Goal: Task Accomplishment & Management: Complete application form

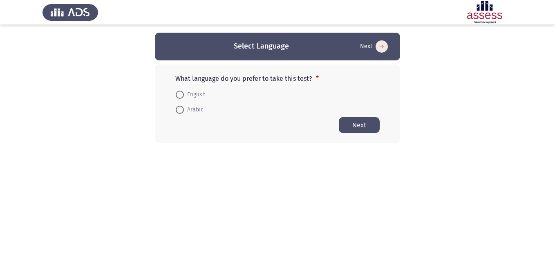
click at [184, 108] on span "Arabic" at bounding box center [194, 110] width 20 height 10
click at [184, 108] on input "Arabic" at bounding box center [180, 110] width 8 height 8
radio input "true"
click at [363, 123] on button "Next" at bounding box center [359, 125] width 41 height 16
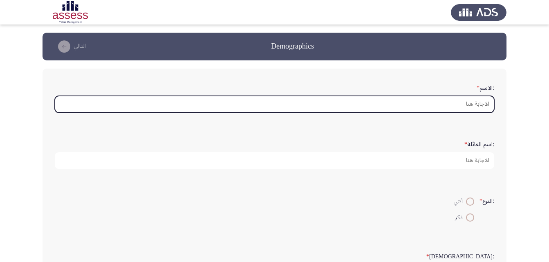
click at [424, 107] on input ":الاسم *" at bounding box center [274, 104] width 439 height 17
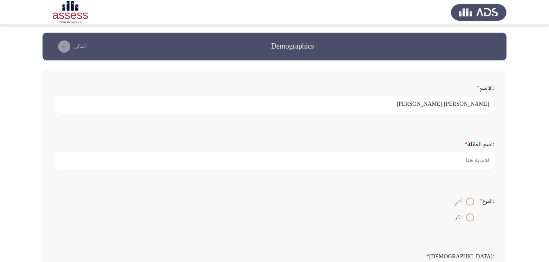
type input "[PERSON_NAME] [PERSON_NAME]"
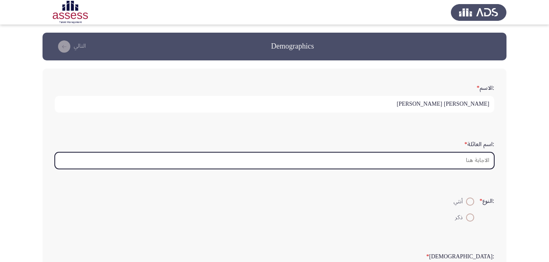
click at [451, 160] on input ":اسم العائلة *" at bounding box center [274, 160] width 439 height 17
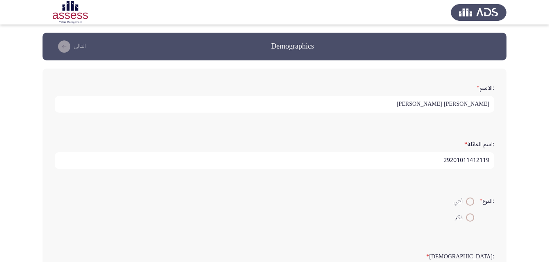
type input "29201011412119"
click at [469, 200] on span at bounding box center [470, 202] width 8 height 8
click at [469, 200] on input "أنثي" at bounding box center [470, 202] width 8 height 8
radio input "true"
click at [463, 221] on span "ذكر" at bounding box center [460, 218] width 11 height 10
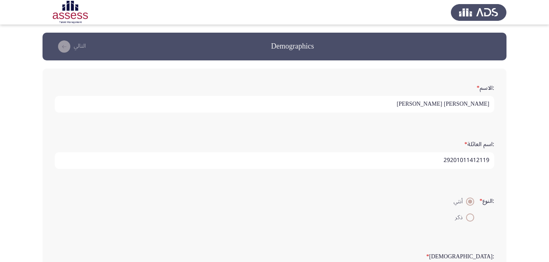
click at [466, 221] on input "ذكر" at bounding box center [470, 218] width 8 height 8
radio input "true"
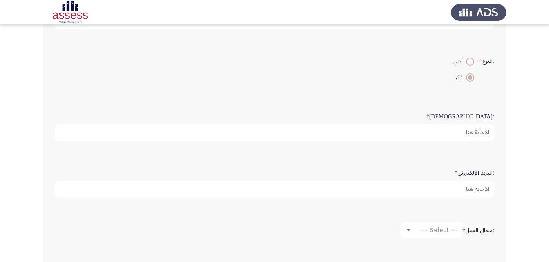
scroll to position [141, 0]
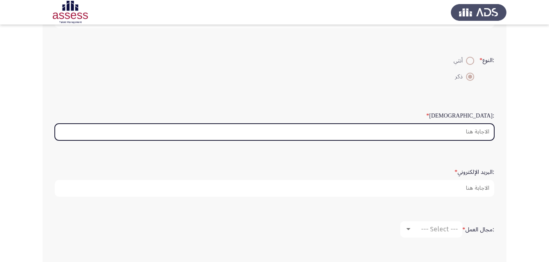
click at [478, 128] on input ":السن *" at bounding box center [274, 132] width 439 height 17
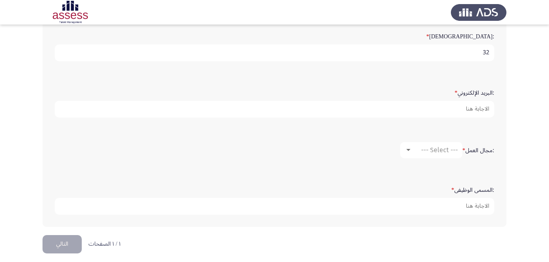
scroll to position [226, 0]
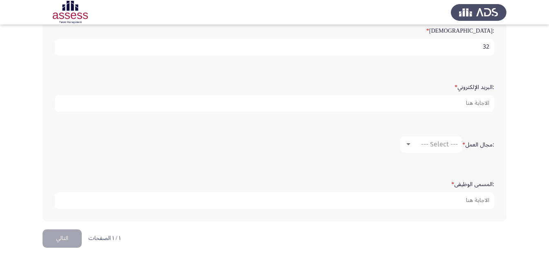
type input "32"
click at [413, 144] on div "--- Select ---" at bounding box center [435, 145] width 46 height 8
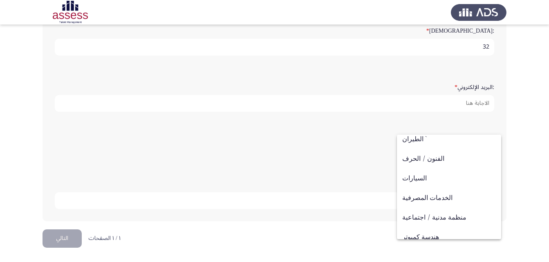
scroll to position [0, 0]
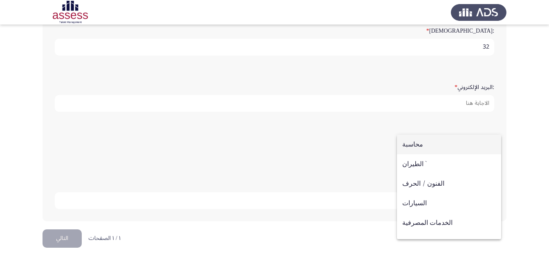
click at [524, 154] on div at bounding box center [274, 131] width 549 height 262
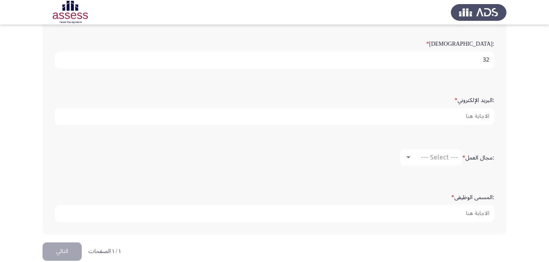
scroll to position [226, 0]
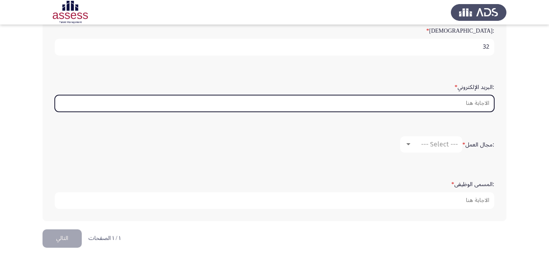
click at [472, 103] on input ":البريد الإلكتروني *" at bounding box center [274, 103] width 439 height 17
click at [435, 105] on input ":البريد الإلكتروني *" at bounding box center [274, 103] width 439 height 17
paste input "[EMAIL_ADDRESS][DOMAIN_NAME]"
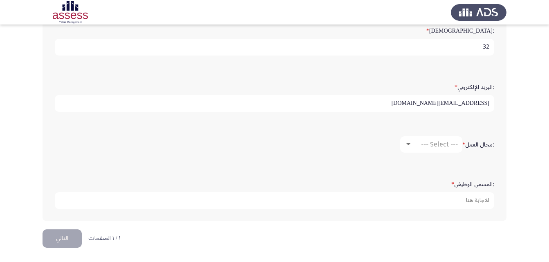
type input "[EMAIL_ADDRESS][DOMAIN_NAME]"
click at [513, 123] on app-assessment-container "Demographics التالي :الاسم * [PERSON_NAME] [PERSON_NAME] :اسم العائلة * 2920101…" at bounding box center [274, 18] width 549 height 423
click at [439, 145] on span "--- Select ---" at bounding box center [439, 145] width 37 height 8
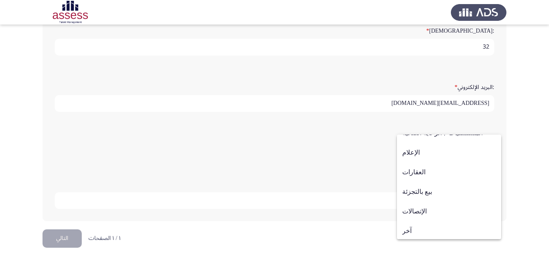
scroll to position [268, 0]
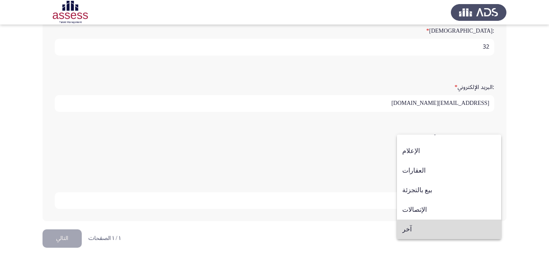
click at [460, 232] on span "آخر" at bounding box center [449, 230] width 94 height 20
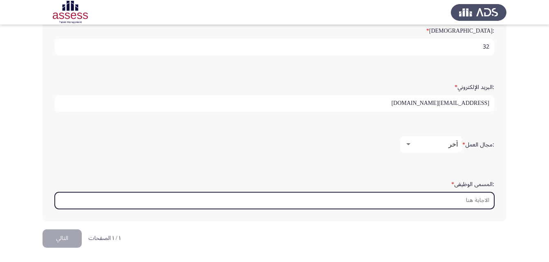
click at [470, 202] on input ":المسمى الوظيفى *" at bounding box center [274, 200] width 439 height 17
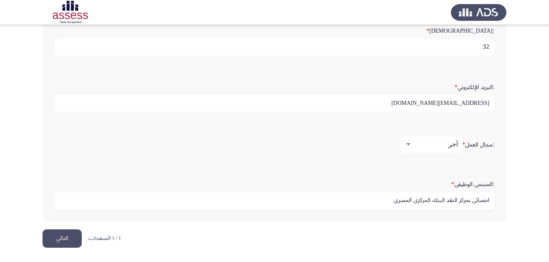
type input "اخصائى بمركز النقد البنك المركزى المصرى"
click at [63, 238] on button "التالي" at bounding box center [62, 239] width 39 height 18
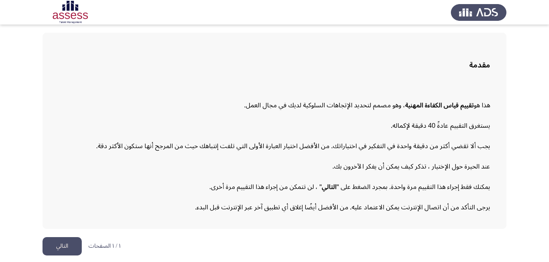
scroll to position [38, 0]
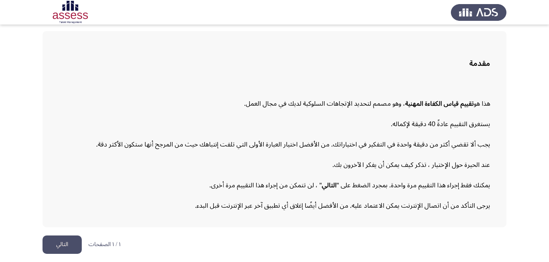
click at [70, 244] on button "التالي" at bounding box center [62, 245] width 39 height 18
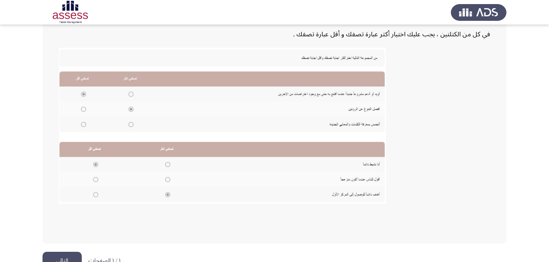
scroll to position [166, 0]
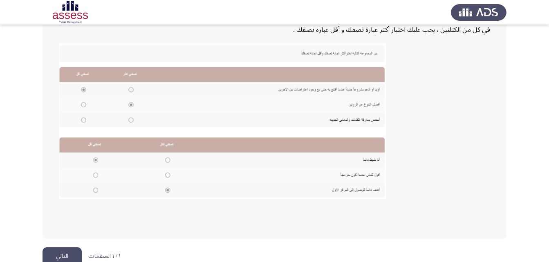
click at [51, 255] on button "التالي" at bounding box center [62, 257] width 39 height 18
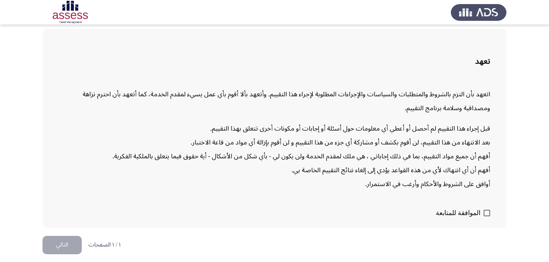
scroll to position [40, 0]
click at [485, 215] on span at bounding box center [486, 213] width 7 height 7
click at [486, 216] on input "الموافقة للمتابعة" at bounding box center [486, 216] width 0 height 0
checkbox input "true"
click at [46, 244] on button "التالي" at bounding box center [62, 245] width 39 height 18
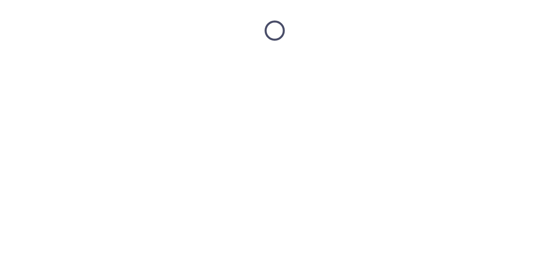
scroll to position [0, 0]
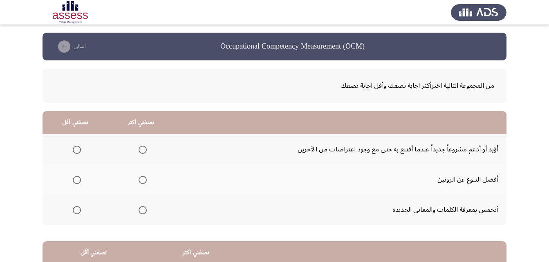
click at [140, 180] on span "Select an option" at bounding box center [143, 180] width 8 height 8
click at [140, 180] on input "Select an option" at bounding box center [143, 180] width 8 height 8
click at [74, 149] on span "Select an option" at bounding box center [77, 150] width 8 height 8
click at [74, 149] on input "Select an option" at bounding box center [77, 150] width 8 height 8
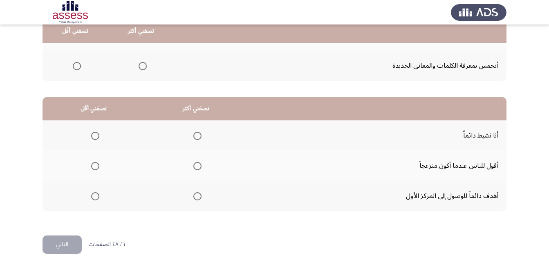
scroll to position [150, 0]
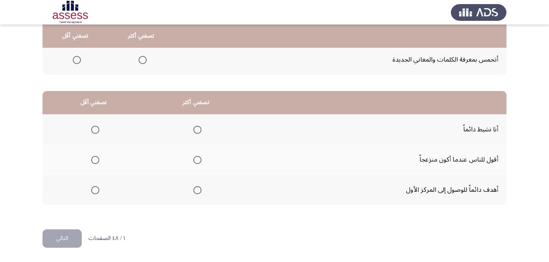
click at [197, 159] on span "Select an option" at bounding box center [197, 160] width 8 height 8
click at [197, 159] on input "Select an option" at bounding box center [197, 160] width 8 height 8
click at [196, 189] on span "Select an option" at bounding box center [197, 190] width 8 height 8
click at [196, 189] on input "Select an option" at bounding box center [197, 190] width 8 height 8
click at [94, 158] on span "Select an option" at bounding box center [95, 160] width 8 height 8
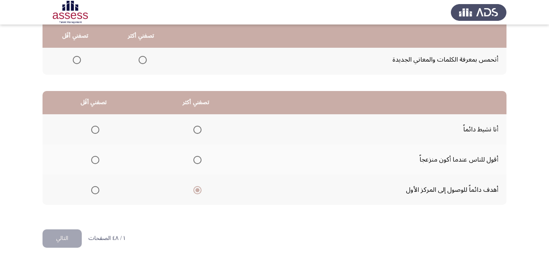
click at [94, 158] on input "Select an option" at bounding box center [95, 160] width 8 height 8
click at [70, 235] on button "التالي" at bounding box center [62, 239] width 39 height 18
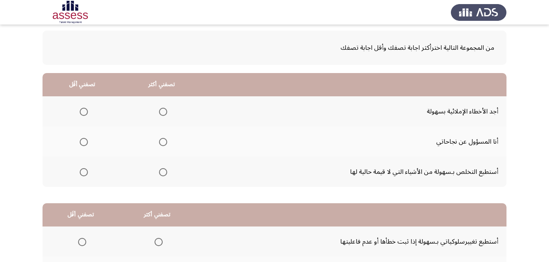
scroll to position [42, 0]
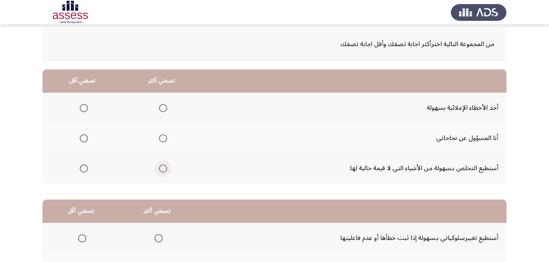
click at [161, 167] on span "Select an option" at bounding box center [163, 169] width 8 height 8
click at [161, 167] on input "Select an option" at bounding box center [163, 169] width 8 height 8
click at [83, 139] on span "Select an option" at bounding box center [84, 138] width 8 height 8
click at [83, 139] on input "Select an option" at bounding box center [84, 138] width 8 height 8
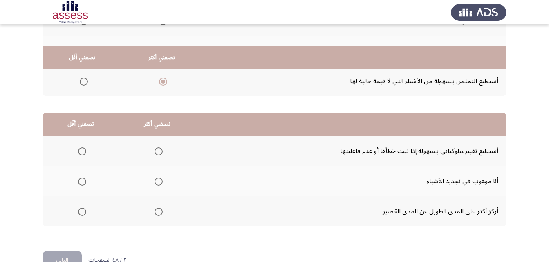
scroll to position [150, 0]
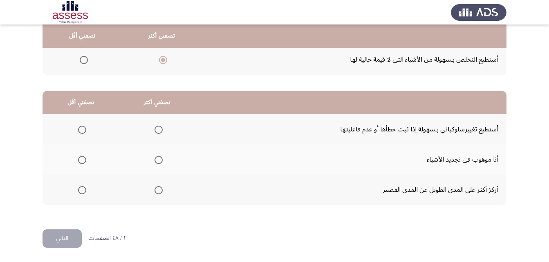
click at [159, 160] on span "Select an option" at bounding box center [158, 160] width 8 height 8
click at [159, 160] on input "Select an option" at bounding box center [158, 160] width 8 height 8
click at [83, 130] on span "Select an option" at bounding box center [82, 130] width 8 height 8
click at [83, 130] on input "Select an option" at bounding box center [82, 130] width 8 height 8
click at [70, 238] on button "التالي" at bounding box center [62, 239] width 39 height 18
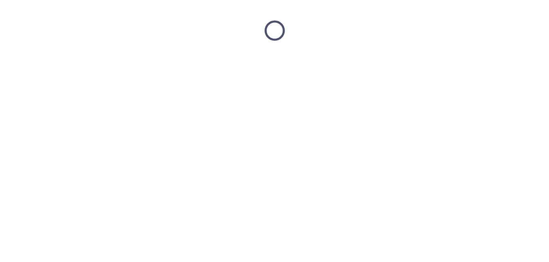
scroll to position [0, 0]
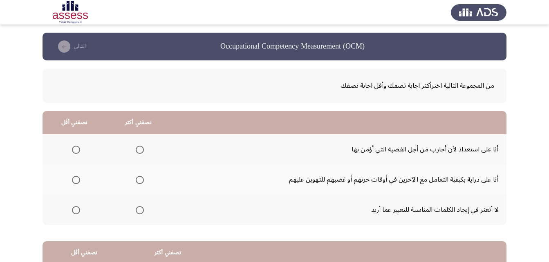
click at [141, 213] on span "Select an option" at bounding box center [140, 210] width 8 height 8
click at [141, 213] on input "Select an option" at bounding box center [140, 210] width 8 height 8
click at [76, 181] on span "Select an option" at bounding box center [76, 180] width 8 height 8
click at [76, 181] on input "Select an option" at bounding box center [76, 180] width 8 height 8
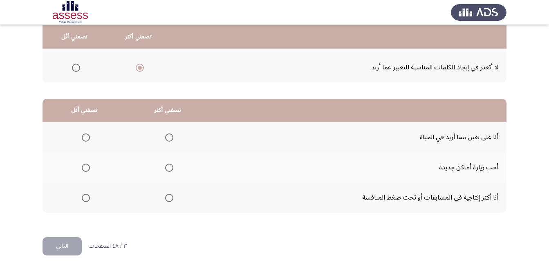
scroll to position [143, 0]
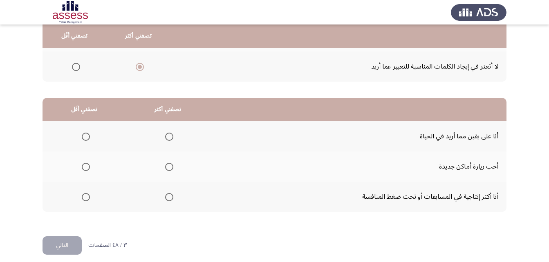
click at [166, 170] on span "Select an option" at bounding box center [169, 167] width 8 height 8
click at [166, 170] on input "Select an option" at bounding box center [169, 167] width 8 height 8
click at [86, 197] on span "Select an option" at bounding box center [86, 197] width 0 height 0
click at [85, 197] on input "Select an option" at bounding box center [86, 197] width 8 height 8
click at [64, 241] on button "التالي" at bounding box center [62, 246] width 39 height 18
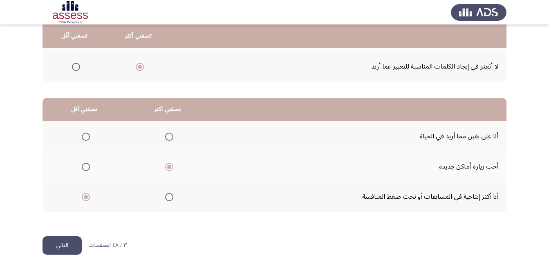
scroll to position [0, 0]
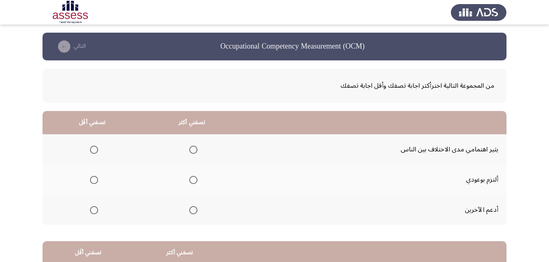
click at [192, 210] on span "Select an option" at bounding box center [193, 210] width 8 height 8
click at [192, 210] on input "Select an option" at bounding box center [193, 210] width 8 height 8
click at [88, 183] on label "Select an option" at bounding box center [92, 180] width 11 height 8
click at [90, 183] on input "Select an option" at bounding box center [94, 180] width 8 height 8
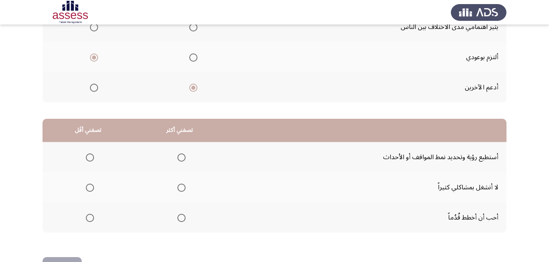
scroll to position [150, 0]
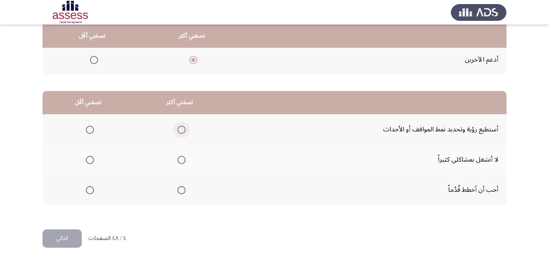
click at [177, 131] on span "Select an option" at bounding box center [181, 130] width 8 height 8
click at [177, 131] on input "Select an option" at bounding box center [181, 130] width 8 height 8
click at [90, 159] on span "Select an option" at bounding box center [90, 160] width 8 height 8
click at [90, 159] on input "Select an option" at bounding box center [90, 160] width 8 height 8
click at [90, 188] on span "Select an option" at bounding box center [90, 190] width 8 height 8
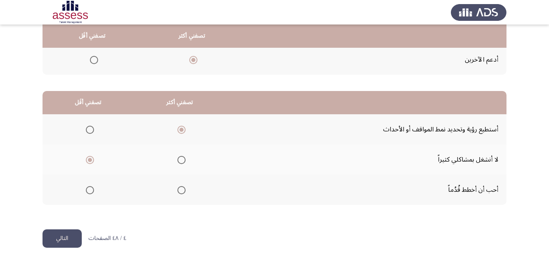
click at [90, 188] on input "Select an option" at bounding box center [90, 190] width 8 height 8
click at [63, 237] on button "التالي" at bounding box center [62, 239] width 39 height 18
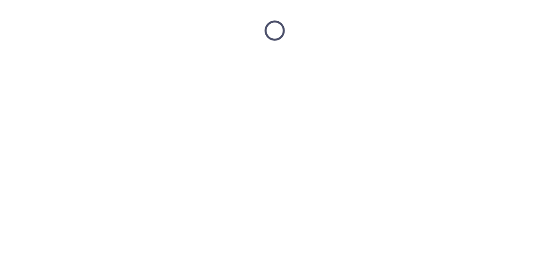
scroll to position [0, 0]
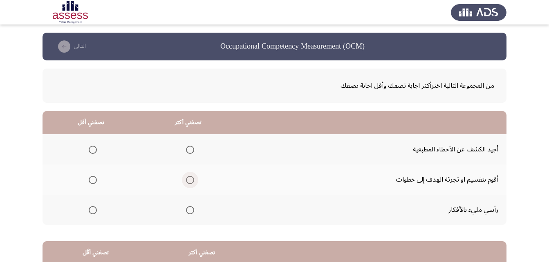
click at [190, 181] on span "Select an option" at bounding box center [190, 180] width 8 height 8
click at [190, 181] on input "Select an option" at bounding box center [190, 180] width 8 height 8
click at [90, 210] on span "Select an option" at bounding box center [93, 210] width 8 height 8
click at [90, 210] on input "Select an option" at bounding box center [93, 210] width 8 height 8
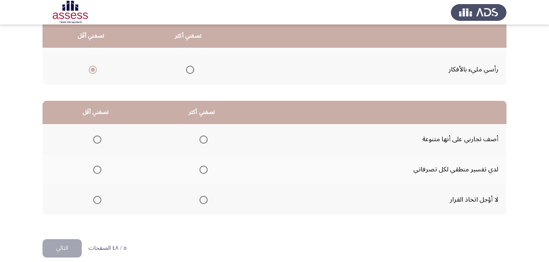
scroll to position [150, 0]
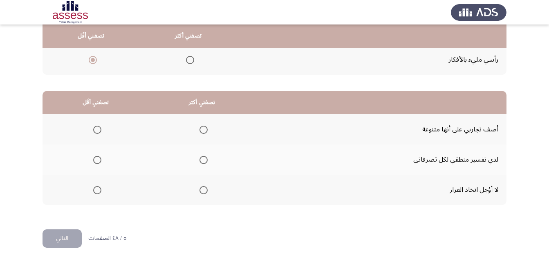
click at [204, 129] on span "Select an option" at bounding box center [203, 130] width 8 height 8
click at [204, 129] on input "Select an option" at bounding box center [203, 130] width 8 height 8
click at [96, 159] on span "Select an option" at bounding box center [97, 160] width 8 height 8
click at [96, 159] on input "Select an option" at bounding box center [97, 160] width 8 height 8
click at [70, 240] on button "التالي" at bounding box center [62, 239] width 39 height 18
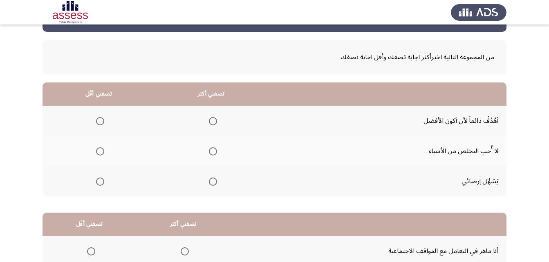
scroll to position [36, 0]
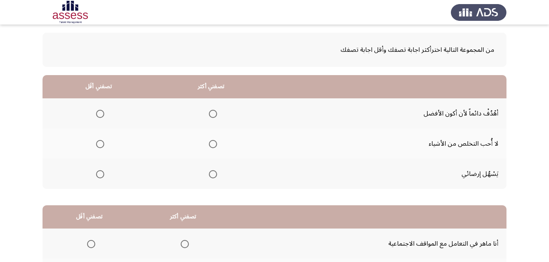
click at [212, 175] on span "Select an option" at bounding box center [213, 174] width 8 height 8
click at [212, 175] on input "Select an option" at bounding box center [213, 174] width 8 height 8
click at [102, 143] on span "Select an option" at bounding box center [100, 144] width 8 height 8
click at [102, 143] on input "Select an option" at bounding box center [100, 144] width 8 height 8
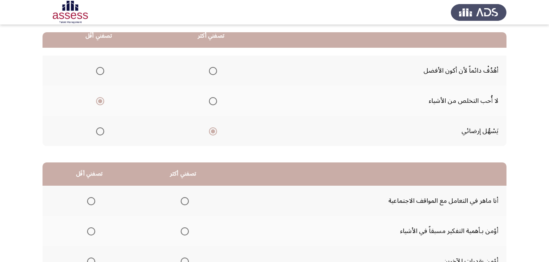
scroll to position [150, 0]
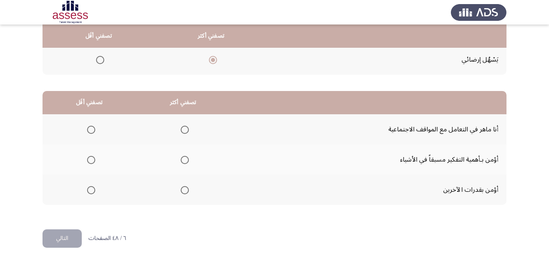
click at [184, 160] on span "Select an option" at bounding box center [185, 160] width 8 height 8
click at [184, 160] on input "Select an option" at bounding box center [185, 160] width 8 height 8
click at [92, 191] on span "Select an option" at bounding box center [91, 190] width 8 height 8
click at [92, 191] on input "Select an option" at bounding box center [91, 190] width 8 height 8
click at [61, 237] on button "التالي" at bounding box center [62, 239] width 39 height 18
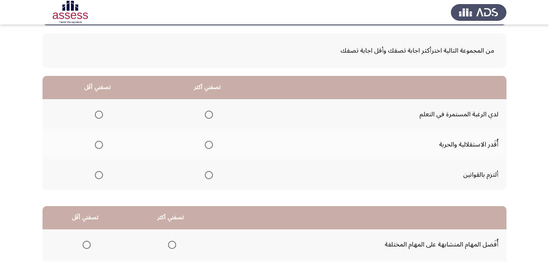
scroll to position [54, 0]
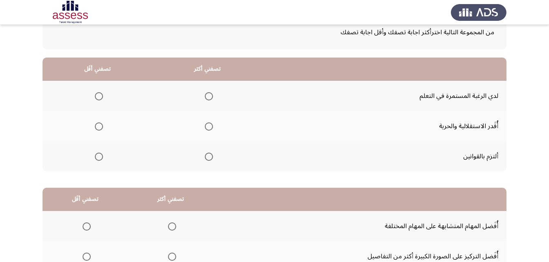
click at [205, 155] on span "Select an option" at bounding box center [209, 157] width 8 height 8
click at [205, 155] on input "Select an option" at bounding box center [209, 157] width 8 height 8
click at [98, 126] on span "Select an option" at bounding box center [99, 127] width 8 height 8
click at [98, 126] on input "Select an option" at bounding box center [99, 127] width 8 height 8
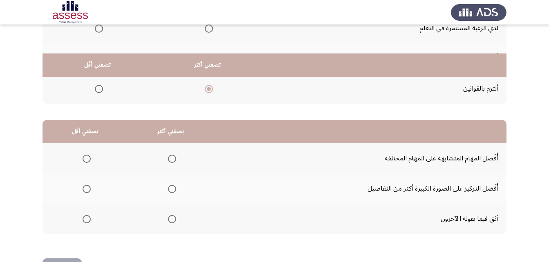
scroll to position [150, 0]
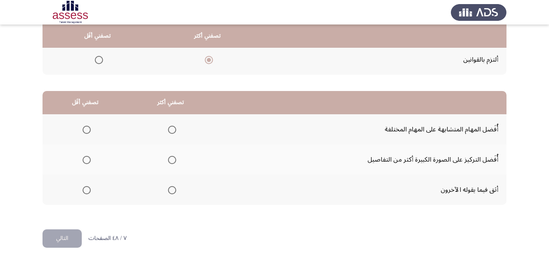
click at [170, 190] on span "Select an option" at bounding box center [172, 190] width 8 height 8
click at [170, 190] on input "Select an option" at bounding box center [172, 190] width 8 height 8
click at [85, 163] on span "Select an option" at bounding box center [87, 160] width 8 height 8
click at [85, 163] on input "Select an option" at bounding box center [87, 160] width 8 height 8
click at [71, 235] on button "التالي" at bounding box center [62, 239] width 39 height 18
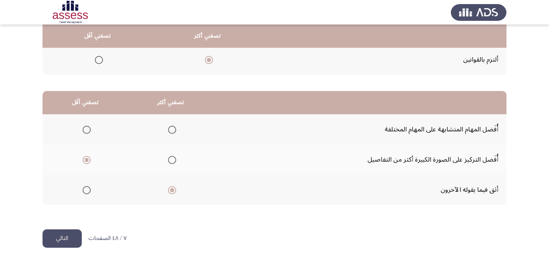
scroll to position [0, 0]
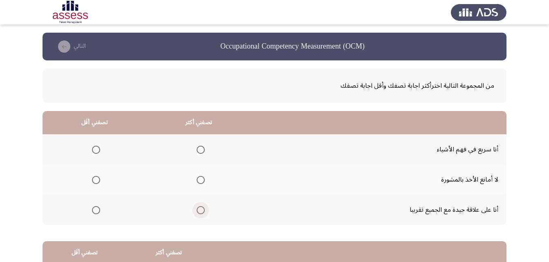
click at [197, 210] on span "Select an option" at bounding box center [201, 210] width 8 height 8
click at [197, 210] on input "Select an option" at bounding box center [201, 210] width 8 height 8
click at [96, 181] on span "Select an option" at bounding box center [96, 180] width 8 height 8
click at [96, 181] on input "Select an option" at bounding box center [96, 180] width 8 height 8
click at [96, 150] on span "Select an option" at bounding box center [96, 150] width 8 height 8
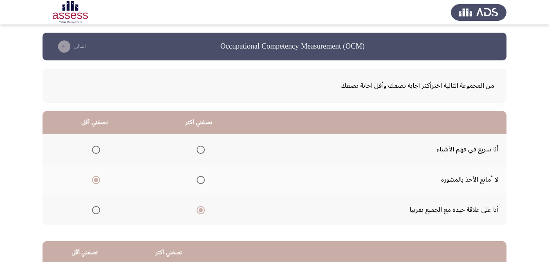
click at [96, 150] on input "Select an option" at bounding box center [96, 150] width 8 height 8
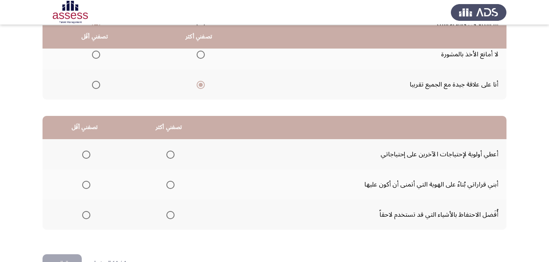
scroll to position [126, 0]
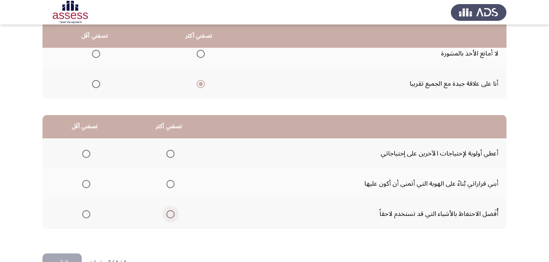
click at [168, 213] on span "Select an option" at bounding box center [170, 214] width 8 height 8
click at [168, 213] on input "Select an option" at bounding box center [170, 214] width 8 height 8
click at [88, 152] on span "Select an option" at bounding box center [86, 154] width 8 height 8
click at [88, 152] on input "Select an option" at bounding box center [86, 154] width 8 height 8
click at [76, 258] on button "التالي" at bounding box center [62, 263] width 39 height 18
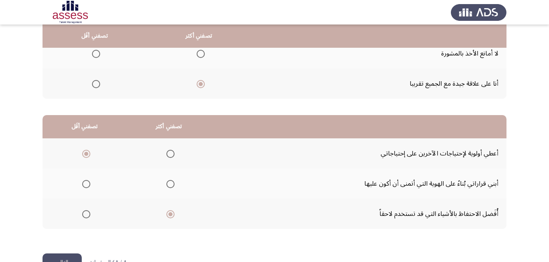
scroll to position [0, 0]
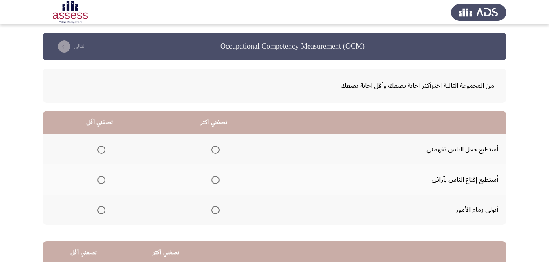
click at [215, 180] on span "Select an option" at bounding box center [215, 180] width 0 height 0
click at [215, 180] on input "Select an option" at bounding box center [215, 180] width 8 height 8
click at [99, 146] on span "Select an option" at bounding box center [101, 150] width 8 height 8
click at [99, 146] on input "Select an option" at bounding box center [101, 150] width 8 height 8
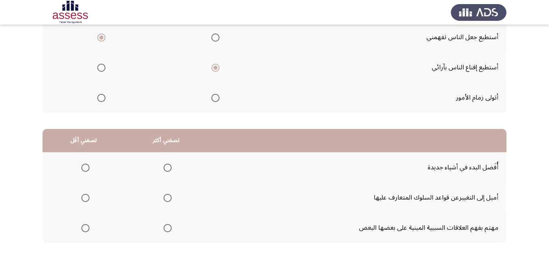
scroll to position [132, 0]
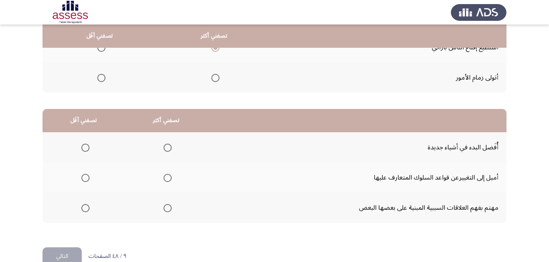
click at [167, 147] on span "Select an option" at bounding box center [167, 148] width 8 height 8
click at [167, 147] on input "Select an option" at bounding box center [167, 148] width 8 height 8
click at [86, 182] on span "Select an option" at bounding box center [85, 178] width 8 height 8
click at [86, 182] on input "Select an option" at bounding box center [85, 178] width 8 height 8
click at [67, 258] on button "التالي" at bounding box center [62, 257] width 39 height 18
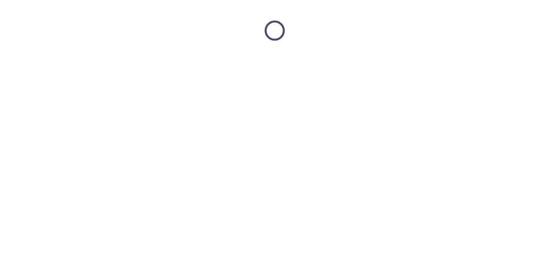
scroll to position [0, 0]
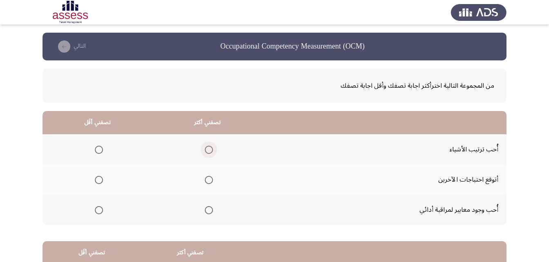
click at [208, 149] on span "Select an option" at bounding box center [209, 150] width 8 height 8
click at [208, 149] on input "Select an option" at bounding box center [209, 150] width 8 height 8
click at [98, 211] on span "Select an option" at bounding box center [99, 210] width 8 height 8
click at [98, 211] on input "Select an option" at bounding box center [99, 210] width 8 height 8
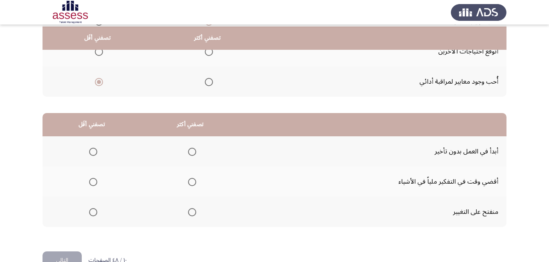
scroll to position [133, 0]
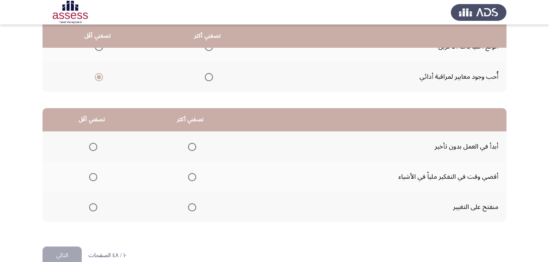
click at [190, 148] on span "Select an option" at bounding box center [192, 147] width 8 height 8
click at [190, 148] on input "Select an option" at bounding box center [192, 147] width 8 height 8
click at [92, 177] on span "Select an option" at bounding box center [93, 177] width 8 height 8
click at [92, 177] on input "Select an option" at bounding box center [93, 177] width 8 height 8
click at [65, 253] on button "التالي" at bounding box center [62, 256] width 39 height 18
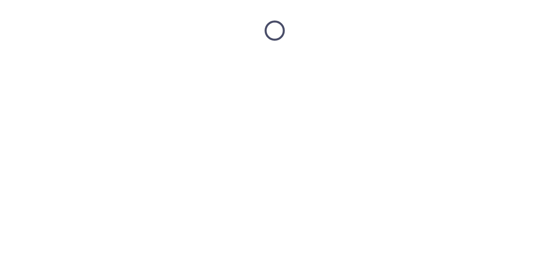
scroll to position [0, 0]
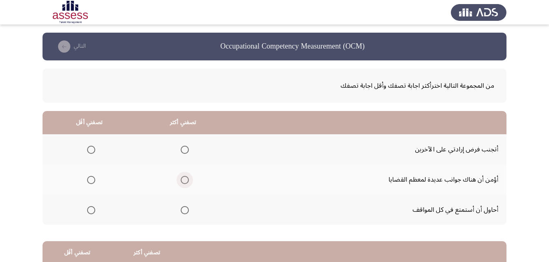
click at [182, 181] on span "Select an option" at bounding box center [185, 180] width 8 height 8
click at [182, 181] on input "Select an option" at bounding box center [185, 180] width 8 height 8
click at [91, 211] on span "Select an option" at bounding box center [91, 210] width 8 height 8
click at [91, 211] on input "Select an option" at bounding box center [91, 210] width 8 height 8
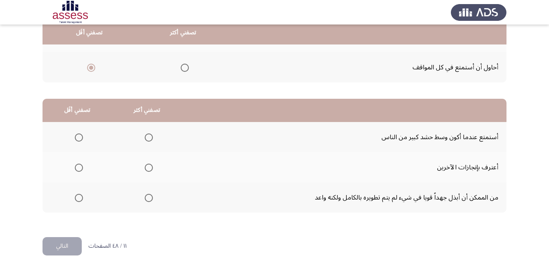
scroll to position [144, 0]
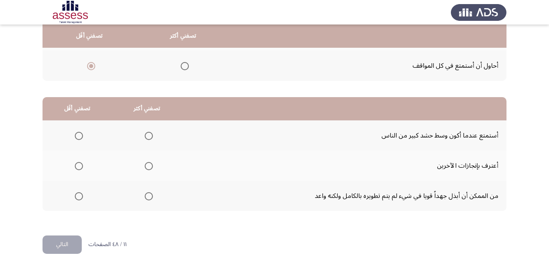
click at [149, 168] on span "Select an option" at bounding box center [149, 166] width 8 height 8
click at [149, 168] on input "Select an option" at bounding box center [149, 166] width 8 height 8
click at [80, 197] on span "Select an option" at bounding box center [79, 196] width 8 height 8
click at [80, 197] on input "Select an option" at bounding box center [79, 196] width 8 height 8
click at [69, 238] on button "التالي" at bounding box center [62, 245] width 39 height 18
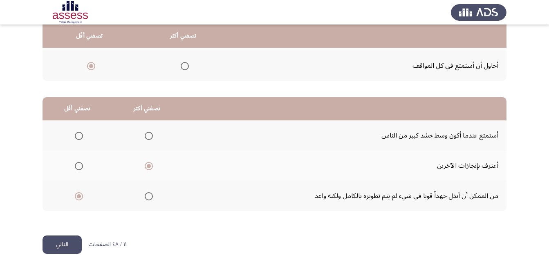
scroll to position [0, 0]
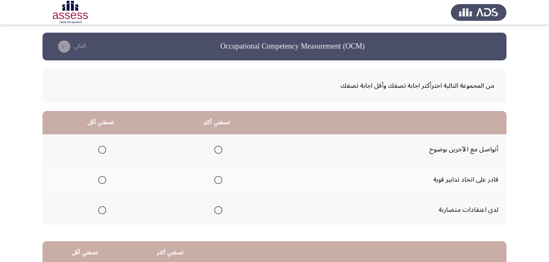
click at [219, 210] on span "Select an option" at bounding box center [218, 210] width 8 height 8
click at [219, 210] on input "Select an option" at bounding box center [218, 210] width 8 height 8
click at [99, 152] on span "Select an option" at bounding box center [102, 150] width 8 height 8
click at [99, 152] on input "Select an option" at bounding box center [102, 150] width 8 height 8
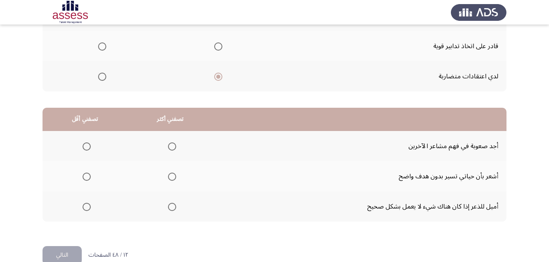
scroll to position [150, 0]
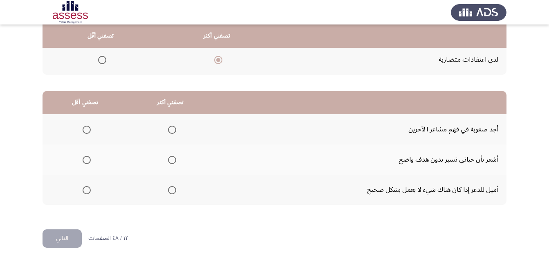
click at [169, 159] on span "Select an option" at bounding box center [172, 160] width 8 height 8
click at [169, 159] on input "Select an option" at bounding box center [172, 160] width 8 height 8
click at [83, 130] on span "Select an option" at bounding box center [87, 130] width 8 height 8
click at [83, 130] on input "Select an option" at bounding box center [87, 130] width 8 height 8
click at [72, 242] on button "التالي" at bounding box center [62, 239] width 39 height 18
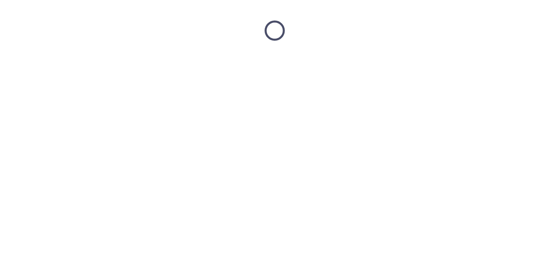
scroll to position [0, 0]
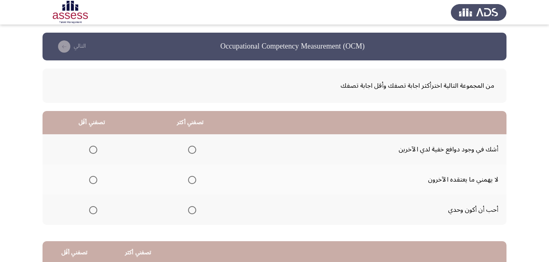
click at [188, 212] on span "Select an option" at bounding box center [192, 210] width 8 height 8
click at [188, 212] on input "Select an option" at bounding box center [192, 210] width 8 height 8
click at [89, 152] on span "Select an option" at bounding box center [93, 150] width 8 height 8
click at [89, 152] on input "Select an option" at bounding box center [93, 150] width 8 height 8
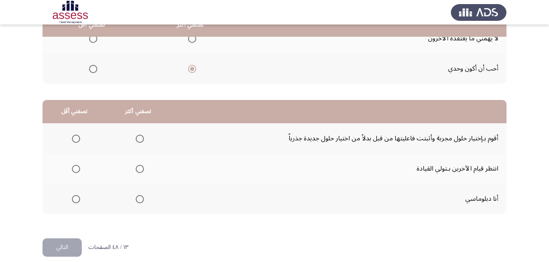
scroll to position [143, 0]
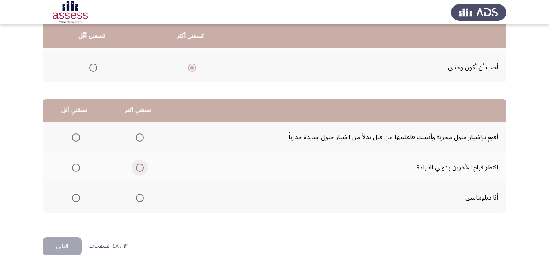
click at [139, 166] on span "Select an option" at bounding box center [140, 168] width 8 height 8
click at [139, 166] on input "Select an option" at bounding box center [140, 168] width 8 height 8
click at [75, 139] on span "Select an option" at bounding box center [76, 138] width 8 height 8
click at [75, 139] on input "Select an option" at bounding box center [76, 138] width 8 height 8
click at [72, 244] on button "التالي" at bounding box center [62, 246] width 39 height 18
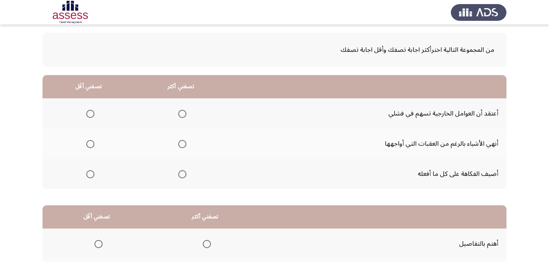
scroll to position [51, 0]
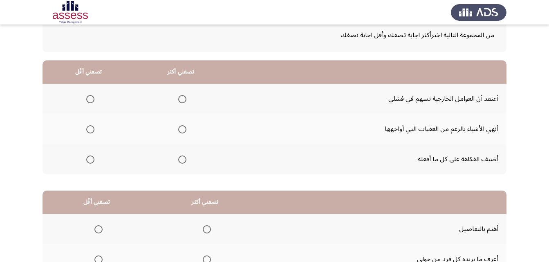
click at [183, 161] on span "Select an option" at bounding box center [182, 160] width 8 height 8
click at [183, 161] on input "Select an option" at bounding box center [182, 160] width 8 height 8
click at [88, 132] on span "Select an option" at bounding box center [90, 129] width 8 height 8
click at [88, 132] on input "Select an option" at bounding box center [90, 129] width 8 height 8
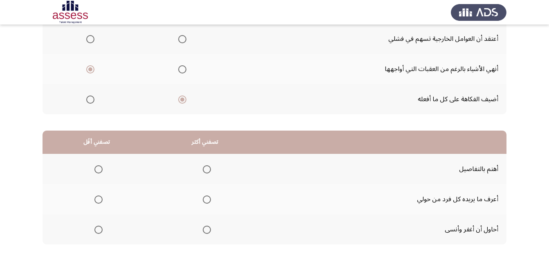
scroll to position [143, 0]
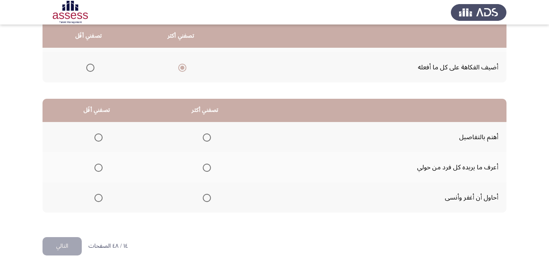
click at [206, 137] on span "Select an option" at bounding box center [207, 138] width 8 height 8
click at [206, 137] on input "Select an option" at bounding box center [207, 138] width 8 height 8
click at [98, 197] on span "Select an option" at bounding box center [98, 198] width 8 height 8
click at [98, 197] on input "Select an option" at bounding box center [98, 198] width 8 height 8
click at [58, 236] on div "من المجموعة التالية اخترأكثر اجابة تصفك وأقل اجابة تصفك تصفني أكثر تصفني أقَل أ…" at bounding box center [275, 78] width 464 height 320
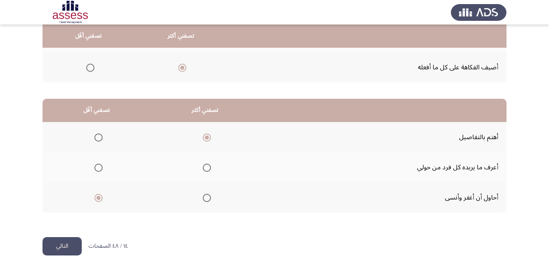
click at [61, 247] on button "التالي" at bounding box center [62, 246] width 39 height 18
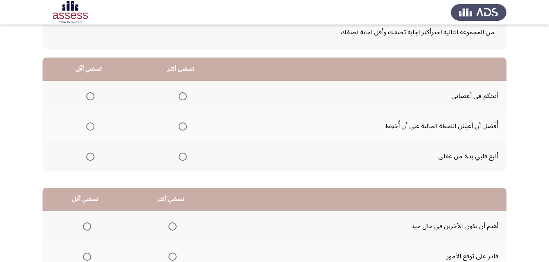
scroll to position [56, 0]
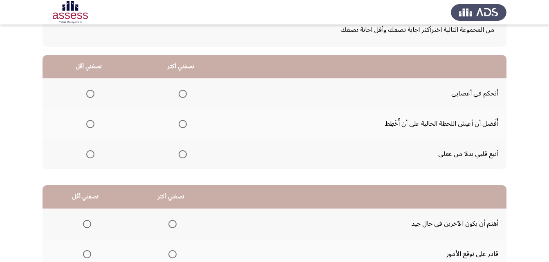
click at [179, 121] on span "Select an option" at bounding box center [183, 124] width 8 height 8
click at [179, 121] on input "Select an option" at bounding box center [183, 124] width 8 height 8
click at [88, 152] on span "Select an option" at bounding box center [90, 154] width 8 height 8
click at [88, 152] on input "Select an option" at bounding box center [90, 154] width 8 height 8
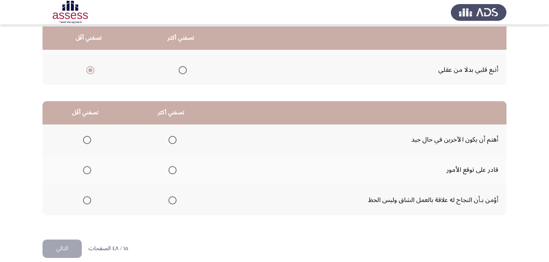
scroll to position [142, 0]
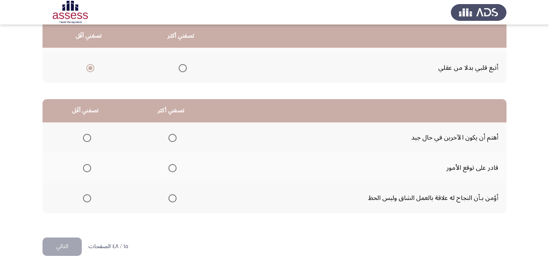
click at [168, 164] on span "Select an option" at bounding box center [172, 168] width 8 height 8
click at [168, 164] on input "Select an option" at bounding box center [172, 168] width 8 height 8
click at [83, 141] on span "Select an option" at bounding box center [87, 138] width 8 height 8
click at [83, 141] on input "Select an option" at bounding box center [87, 138] width 8 height 8
click at [63, 247] on button "التالي" at bounding box center [62, 247] width 39 height 18
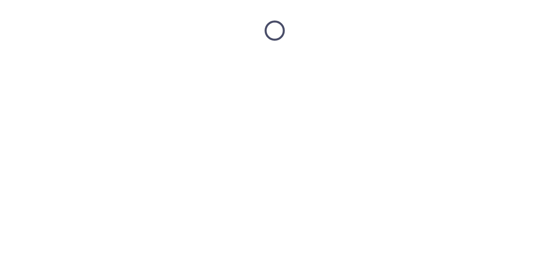
scroll to position [0, 0]
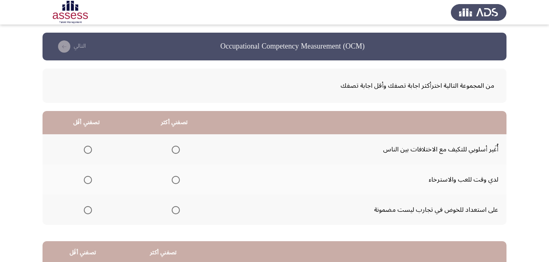
click at [176, 147] on span "Select an option" at bounding box center [176, 150] width 8 height 8
click at [176, 147] on input "Select an option" at bounding box center [176, 150] width 8 height 8
click at [89, 181] on span "Select an option" at bounding box center [88, 180] width 8 height 8
click at [89, 181] on input "Select an option" at bounding box center [88, 180] width 8 height 8
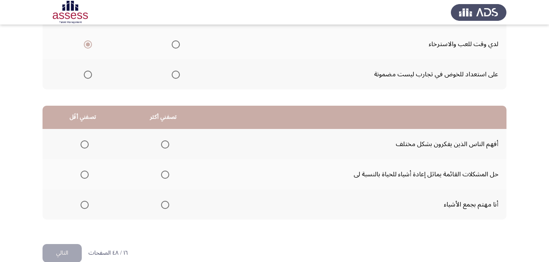
scroll to position [148, 0]
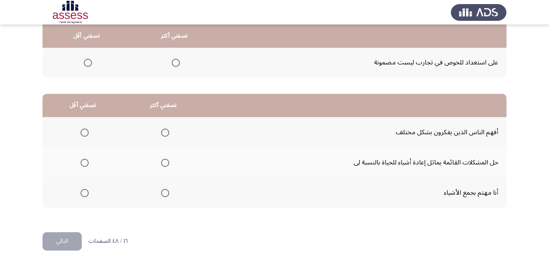
click at [161, 133] on span "Select an option" at bounding box center [165, 133] width 8 height 8
click at [161, 133] on input "Select an option" at bounding box center [165, 133] width 8 height 8
click at [85, 162] on span "Select an option" at bounding box center [85, 163] width 8 height 8
click at [85, 162] on input "Select an option" at bounding box center [85, 163] width 8 height 8
click at [83, 192] on span "Select an option" at bounding box center [85, 193] width 8 height 8
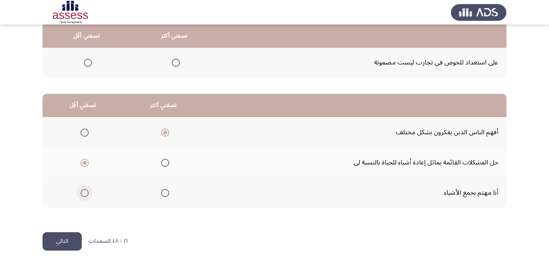
click at [83, 192] on input "Select an option" at bounding box center [85, 193] width 8 height 8
click at [72, 240] on button "التالي" at bounding box center [62, 242] width 39 height 18
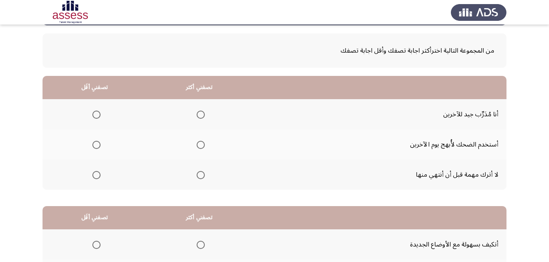
scroll to position [36, 0]
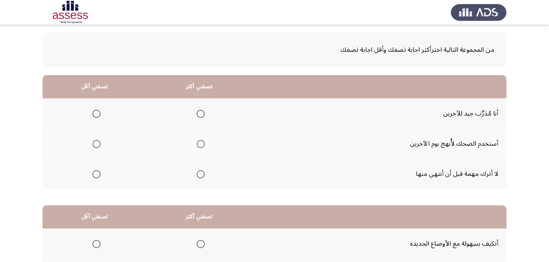
click at [196, 141] on label "Select an option" at bounding box center [198, 144] width 11 height 8
click at [197, 141] on input "Select an option" at bounding box center [201, 144] width 8 height 8
click at [97, 174] on span "Select an option" at bounding box center [96, 174] width 8 height 8
click at [97, 174] on input "Select an option" at bounding box center [96, 174] width 8 height 8
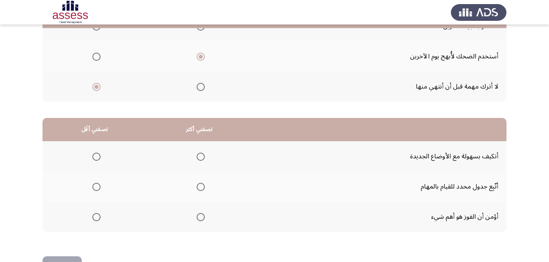
scroll to position [150, 0]
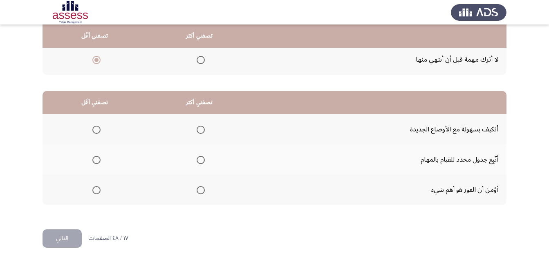
click at [203, 157] on span "Select an option" at bounding box center [201, 160] width 8 height 8
click at [203, 157] on input "Select an option" at bounding box center [201, 160] width 8 height 8
click at [99, 130] on span "Select an option" at bounding box center [96, 130] width 8 height 8
click at [99, 130] on input "Select an option" at bounding box center [96, 130] width 8 height 8
click at [69, 241] on button "التالي" at bounding box center [62, 239] width 39 height 18
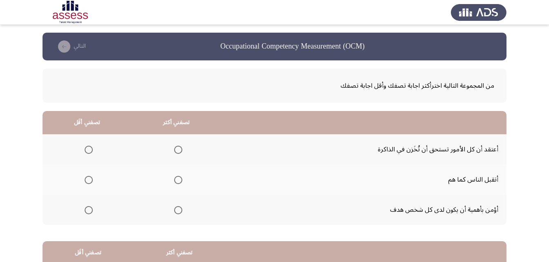
scroll to position [36, 0]
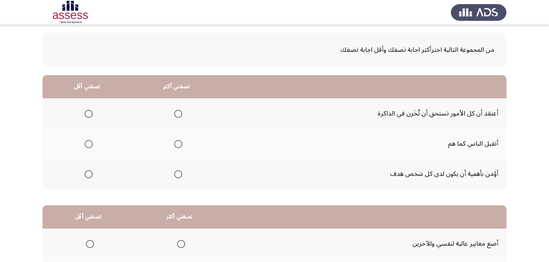
click at [179, 117] on span "Select an option" at bounding box center [178, 114] width 8 height 8
click at [179, 117] on input "Select an option" at bounding box center [178, 114] width 8 height 8
click at [83, 143] on label "Select an option" at bounding box center [86, 144] width 11 height 8
click at [85, 143] on input "Select an option" at bounding box center [89, 144] width 8 height 8
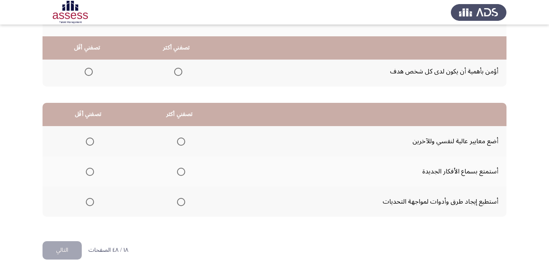
scroll to position [150, 0]
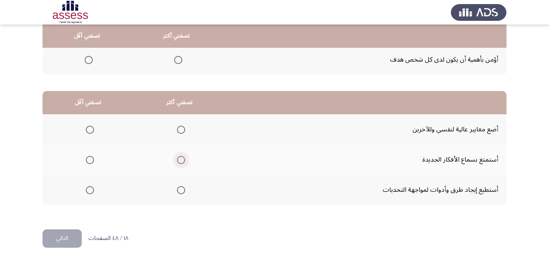
click at [179, 159] on span "Select an option" at bounding box center [181, 160] width 8 height 8
click at [179, 159] on input "Select an option" at bounding box center [181, 160] width 8 height 8
click at [89, 188] on span "Select an option" at bounding box center [90, 190] width 8 height 8
click at [89, 188] on input "Select an option" at bounding box center [90, 190] width 8 height 8
click at [74, 239] on button "التالي" at bounding box center [62, 239] width 39 height 18
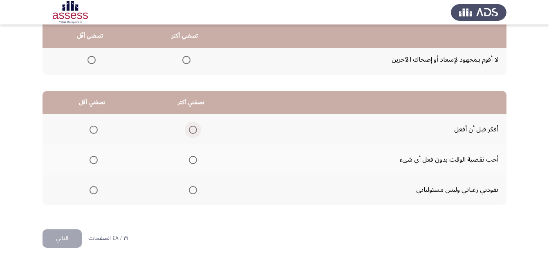
click at [190, 126] on span "Select an option" at bounding box center [193, 130] width 8 height 8
click at [190, 126] on input "Select an option" at bounding box center [193, 130] width 8 height 8
click at [94, 160] on span "Select an option" at bounding box center [93, 160] width 8 height 8
click at [94, 160] on input "Select an option" at bounding box center [93, 160] width 8 height 8
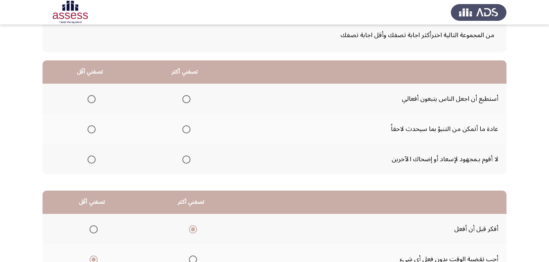
scroll to position [49, 0]
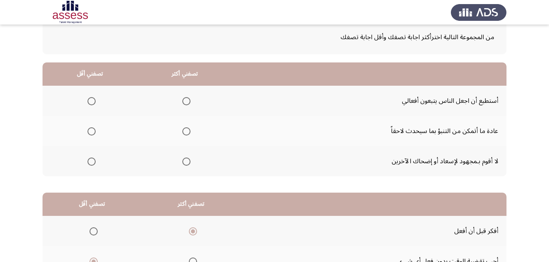
click at [186, 131] on span "Select an option" at bounding box center [186, 132] width 8 height 8
click at [186, 131] on input "Select an option" at bounding box center [186, 132] width 8 height 8
click at [93, 101] on span "Select an option" at bounding box center [91, 101] width 8 height 8
click at [93, 101] on input "Select an option" at bounding box center [91, 101] width 8 height 8
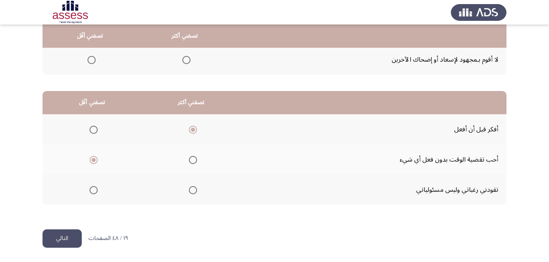
click at [67, 237] on button "التالي" at bounding box center [62, 239] width 39 height 18
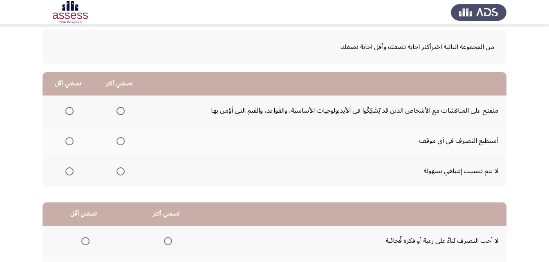
scroll to position [41, 0]
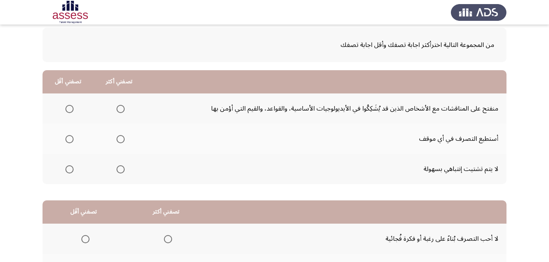
click at [116, 112] on span "Select an option" at bounding box center [120, 109] width 8 height 8
click at [116, 112] on input "Select an option" at bounding box center [120, 109] width 8 height 8
click at [72, 138] on span "Select an option" at bounding box center [69, 139] width 8 height 8
click at [72, 138] on input "Select an option" at bounding box center [69, 139] width 8 height 8
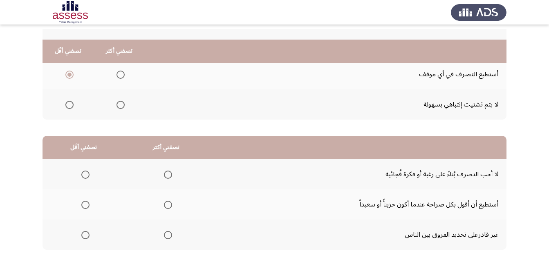
scroll to position [121, 0]
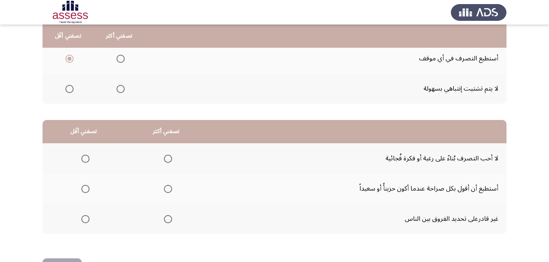
click at [67, 89] on span "Select an option" at bounding box center [69, 89] width 8 height 8
click at [67, 89] on input "Select an option" at bounding box center [69, 89] width 8 height 8
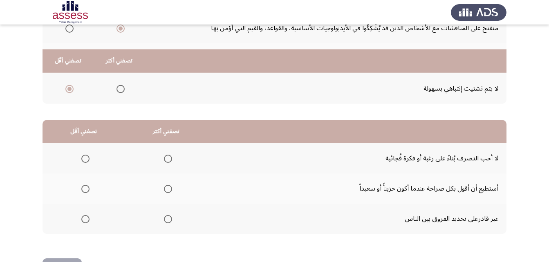
scroll to position [150, 0]
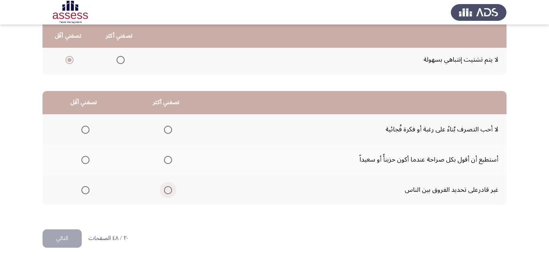
click at [168, 190] on span "Select an option" at bounding box center [168, 190] width 8 height 8
click at [168, 190] on input "Select an option" at bounding box center [168, 190] width 8 height 8
click at [83, 157] on span "Select an option" at bounding box center [85, 160] width 8 height 8
click at [83, 157] on input "Select an option" at bounding box center [85, 160] width 8 height 8
click at [85, 129] on span "Select an option" at bounding box center [85, 130] width 8 height 8
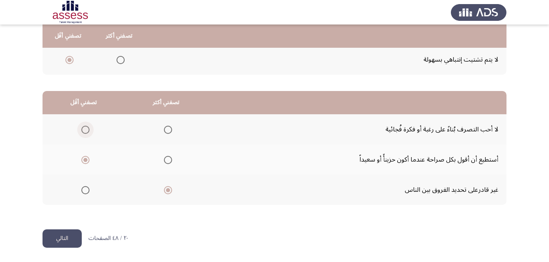
click at [85, 129] on input "Select an option" at bounding box center [85, 130] width 8 height 8
click at [63, 240] on button "التالي" at bounding box center [62, 239] width 39 height 18
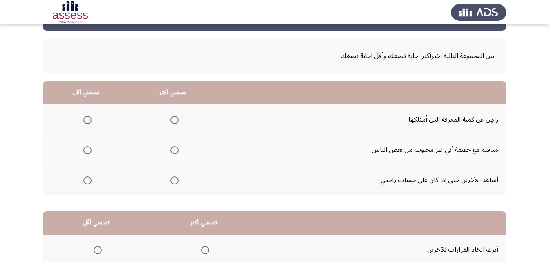
scroll to position [38, 0]
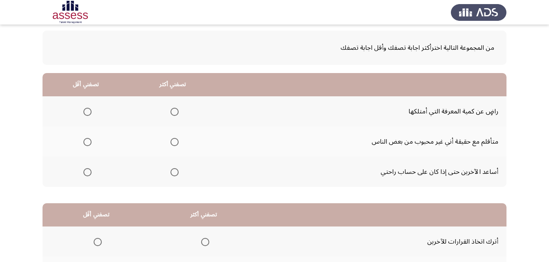
click at [173, 172] on span "Select an option" at bounding box center [174, 172] width 8 height 8
click at [173, 172] on input "Select an option" at bounding box center [174, 172] width 8 height 8
click at [91, 110] on span "Select an option" at bounding box center [87, 112] width 8 height 8
click at [91, 110] on input "Select an option" at bounding box center [87, 112] width 8 height 8
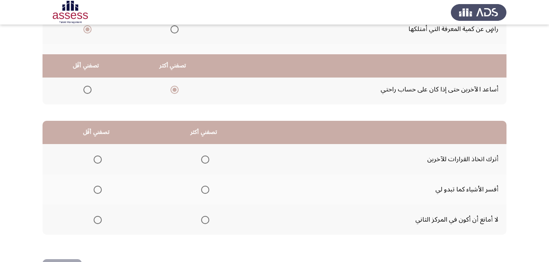
scroll to position [150, 0]
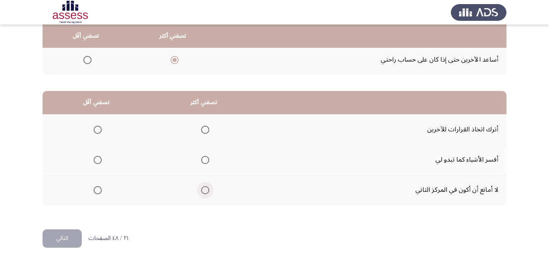
click at [204, 189] on span "Select an option" at bounding box center [205, 190] width 8 height 8
click at [204, 189] on input "Select an option" at bounding box center [205, 190] width 8 height 8
click at [98, 163] on span "Select an option" at bounding box center [98, 160] width 8 height 8
click at [98, 163] on input "Select an option" at bounding box center [98, 160] width 8 height 8
click at [98, 130] on span "Select an option" at bounding box center [98, 130] width 8 height 8
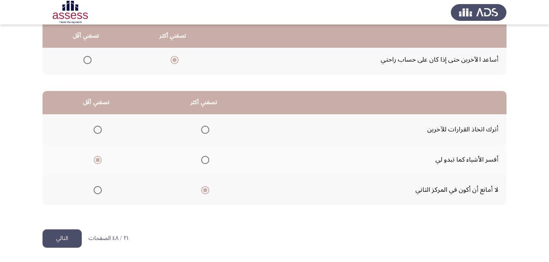
click at [98, 130] on input "Select an option" at bounding box center [98, 130] width 8 height 8
click at [69, 237] on button "التالي" at bounding box center [62, 239] width 39 height 18
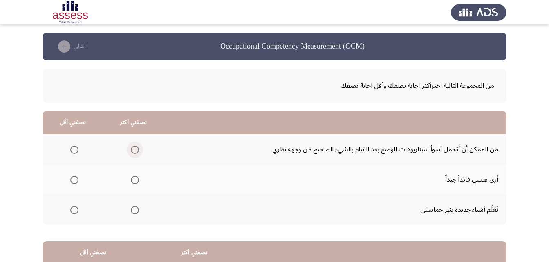
click at [132, 149] on span "Select an option" at bounding box center [135, 150] width 8 height 8
click at [132, 149] on input "Select an option" at bounding box center [135, 150] width 8 height 8
click at [69, 213] on label "Select an option" at bounding box center [72, 210] width 11 height 8
click at [70, 213] on input "Select an option" at bounding box center [74, 210] width 8 height 8
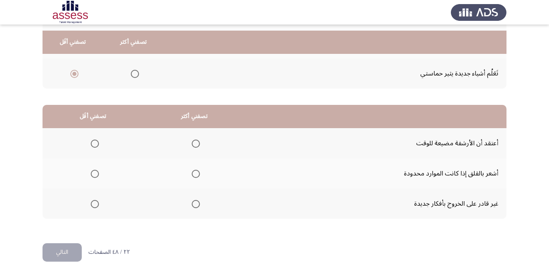
scroll to position [150, 0]
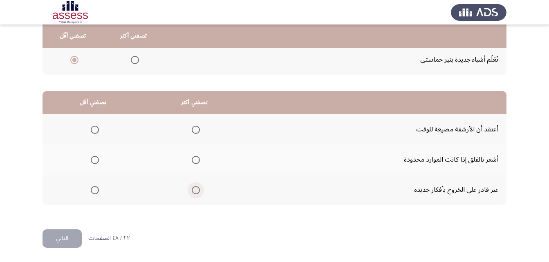
click at [197, 192] on span "Select an option" at bounding box center [196, 190] width 8 height 8
click at [197, 192] on input "Select an option" at bounding box center [196, 190] width 8 height 8
click at [95, 128] on span "Select an option" at bounding box center [95, 130] width 8 height 8
click at [95, 128] on input "Select an option" at bounding box center [95, 130] width 8 height 8
click at [67, 233] on button "التالي" at bounding box center [62, 239] width 39 height 18
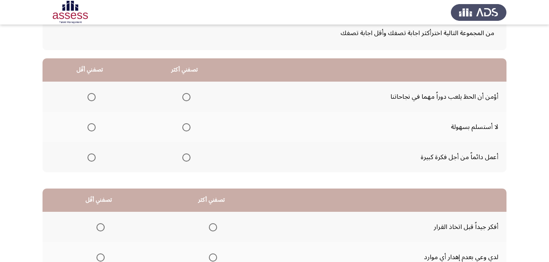
scroll to position [54, 0]
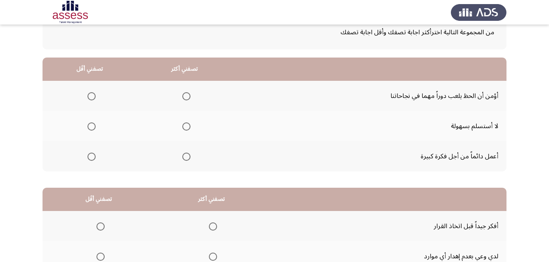
click at [188, 96] on span "Select an option" at bounding box center [186, 96] width 8 height 8
click at [188, 96] on input "Select an option" at bounding box center [186, 96] width 8 height 8
click at [89, 129] on span "Select an option" at bounding box center [91, 127] width 8 height 8
click at [89, 129] on input "Select an option" at bounding box center [91, 127] width 8 height 8
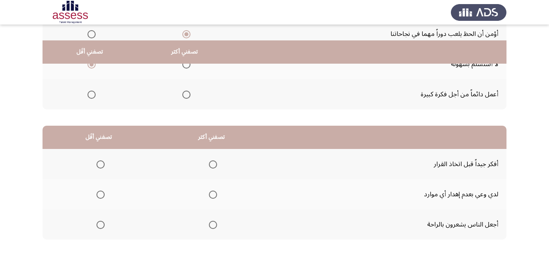
scroll to position [150, 0]
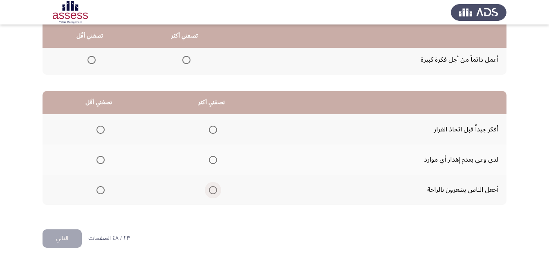
click at [213, 192] on span "Select an option" at bounding box center [213, 190] width 8 height 8
click at [213, 192] on input "Select an option" at bounding box center [213, 190] width 8 height 8
click at [98, 132] on span "Select an option" at bounding box center [100, 130] width 8 height 8
click at [98, 132] on input "Select an option" at bounding box center [100, 130] width 8 height 8
click at [70, 241] on button "التالي" at bounding box center [62, 239] width 39 height 18
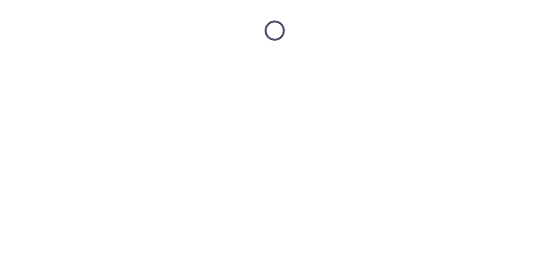
scroll to position [0, 0]
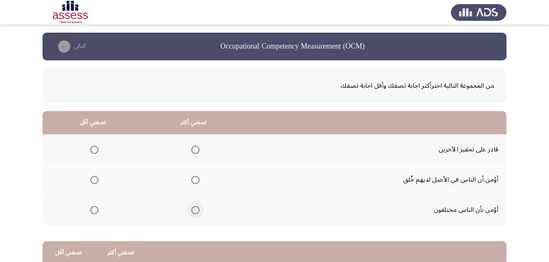
click at [193, 213] on span "Select an option" at bounding box center [195, 210] width 8 height 8
click at [193, 213] on input "Select an option" at bounding box center [195, 210] width 8 height 8
click at [94, 148] on span "Select an option" at bounding box center [94, 150] width 8 height 8
click at [94, 148] on input "Select an option" at bounding box center [94, 150] width 8 height 8
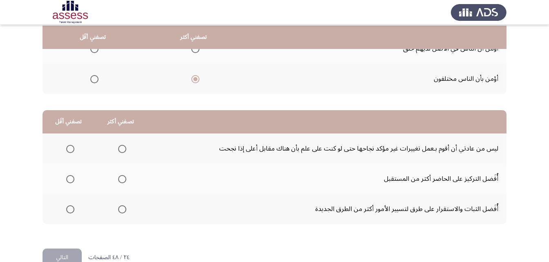
scroll to position [135, 0]
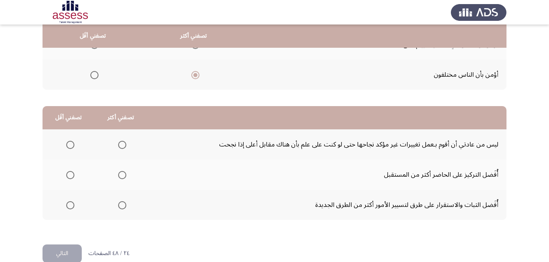
click at [123, 174] on span "Select an option" at bounding box center [122, 175] width 8 height 8
click at [123, 174] on input "Select an option" at bounding box center [122, 175] width 8 height 8
click at [69, 206] on span "Select an option" at bounding box center [70, 205] width 8 height 8
click at [69, 206] on input "Select an option" at bounding box center [70, 205] width 8 height 8
click at [65, 251] on button "التالي" at bounding box center [62, 254] width 39 height 18
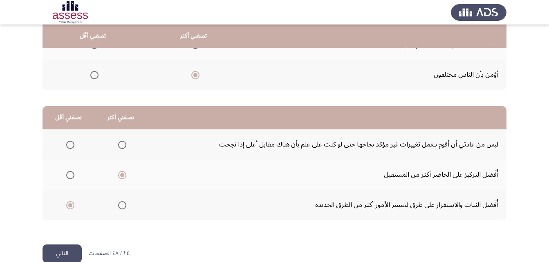
scroll to position [0, 0]
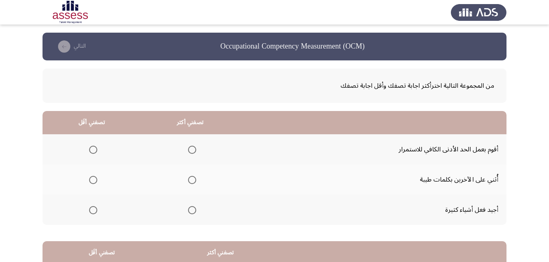
click at [192, 211] on span "Select an option" at bounding box center [192, 210] width 8 height 8
click at [192, 211] on input "Select an option" at bounding box center [192, 210] width 8 height 8
click at [92, 149] on span "Select an option" at bounding box center [93, 150] width 8 height 8
click at [92, 149] on input "Select an option" at bounding box center [93, 150] width 8 height 8
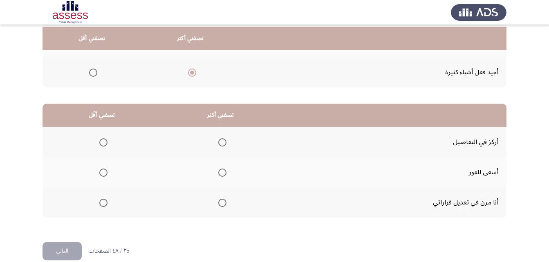
scroll to position [140, 0]
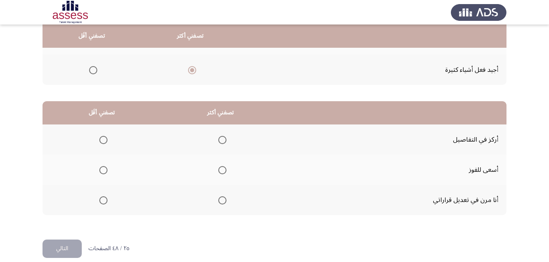
click at [221, 200] on span "Select an option" at bounding box center [222, 201] width 8 height 8
click at [221, 200] on input "Select an option" at bounding box center [222, 201] width 8 height 8
click at [104, 140] on span "Select an option" at bounding box center [103, 140] width 8 height 8
click at [104, 140] on input "Select an option" at bounding box center [103, 140] width 8 height 8
click at [66, 248] on button "التالي" at bounding box center [62, 249] width 39 height 18
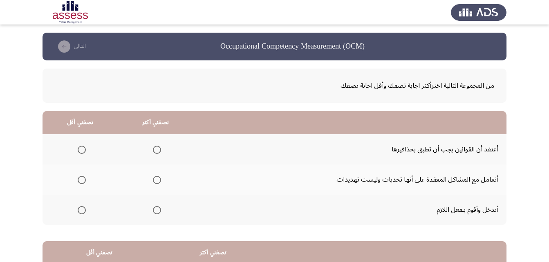
scroll to position [65, 0]
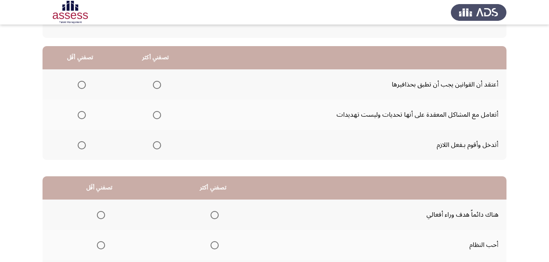
click at [153, 85] on span "Select an option" at bounding box center [157, 85] width 8 height 8
click at [153, 85] on input "Select an option" at bounding box center [157, 85] width 8 height 8
click at [76, 149] on label "Select an option" at bounding box center [79, 145] width 11 height 8
click at [78, 149] on input "Select an option" at bounding box center [82, 145] width 8 height 8
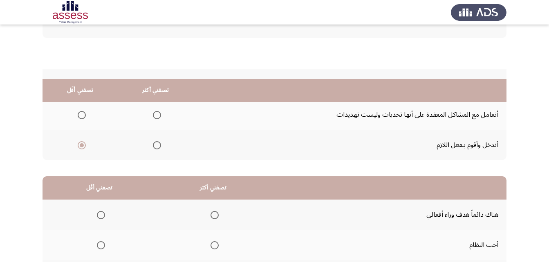
scroll to position [150, 0]
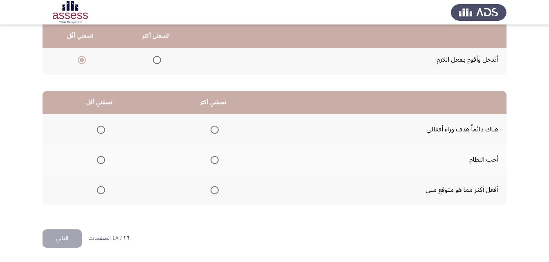
click at [212, 159] on span "Select an option" at bounding box center [214, 160] width 8 height 8
click at [212, 159] on input "Select an option" at bounding box center [214, 160] width 8 height 8
click at [101, 192] on span "Select an option" at bounding box center [101, 190] width 8 height 8
click at [101, 192] on input "Select an option" at bounding box center [101, 190] width 8 height 8
click at [62, 239] on button "التالي" at bounding box center [62, 239] width 39 height 18
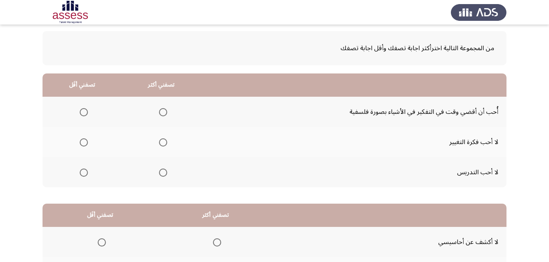
scroll to position [42, 0]
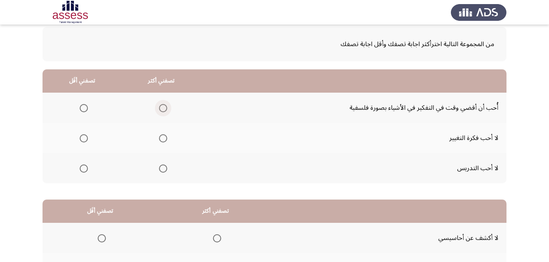
click at [160, 106] on span "Select an option" at bounding box center [163, 108] width 8 height 8
click at [160, 106] on input "Select an option" at bounding box center [163, 108] width 8 height 8
click at [164, 135] on span "Select an option" at bounding box center [163, 138] width 8 height 8
click at [164, 135] on input "Select an option" at bounding box center [163, 138] width 8 height 8
click at [164, 106] on span "Select an option" at bounding box center [163, 108] width 8 height 8
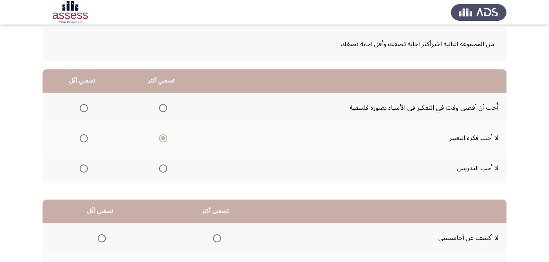
click at [164, 106] on input "Select an option" at bounding box center [163, 108] width 8 height 8
click at [84, 136] on span "Select an option" at bounding box center [84, 138] width 8 height 8
click at [84, 136] on input "Select an option" at bounding box center [84, 138] width 8 height 8
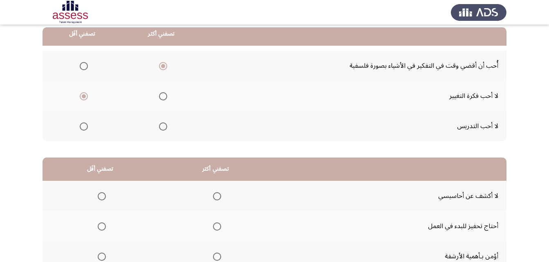
scroll to position [85, 0]
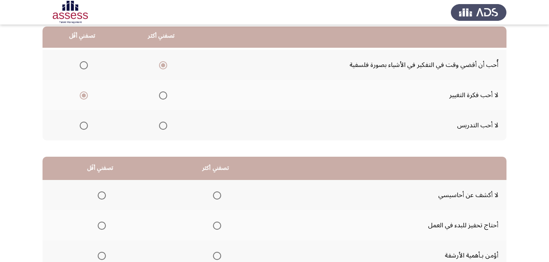
click at [85, 131] on mat-radio-group "Select an option" at bounding box center [81, 126] width 11 height 14
click at [85, 127] on span "Select an option" at bounding box center [84, 126] width 8 height 8
click at [85, 127] on input "Select an option" at bounding box center [84, 126] width 8 height 8
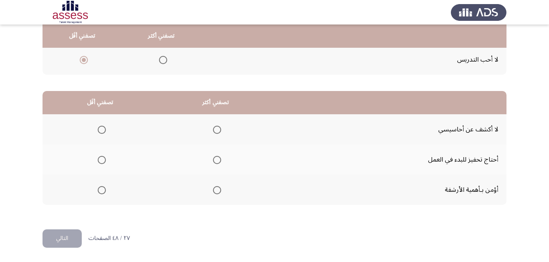
click at [216, 188] on span "Select an option" at bounding box center [217, 190] width 8 height 8
click at [216, 188] on input "Select an option" at bounding box center [217, 190] width 8 height 8
click at [103, 159] on span "Select an option" at bounding box center [102, 160] width 8 height 8
click at [103, 159] on input "Select an option" at bounding box center [102, 160] width 8 height 8
click at [74, 237] on button "التالي" at bounding box center [62, 239] width 39 height 18
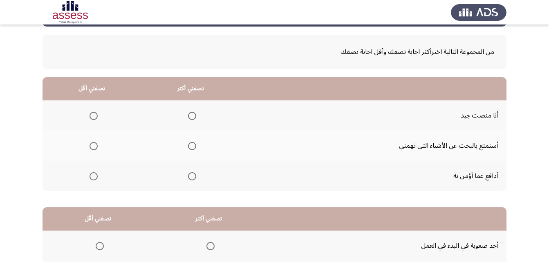
scroll to position [40, 0]
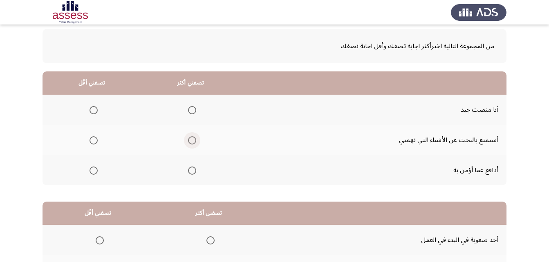
click at [190, 139] on span "Select an option" at bounding box center [192, 140] width 8 height 8
click at [190, 139] on input "Select an option" at bounding box center [192, 140] width 8 height 8
click at [94, 110] on span "Select an option" at bounding box center [93, 110] width 8 height 8
click at [94, 110] on input "Select an option" at bounding box center [93, 110] width 8 height 8
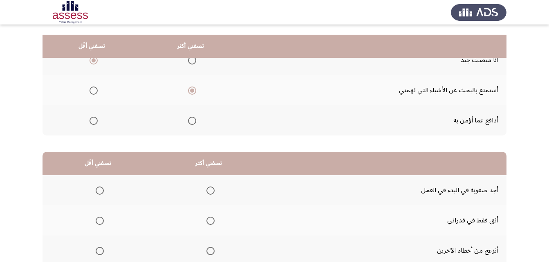
scroll to position [150, 0]
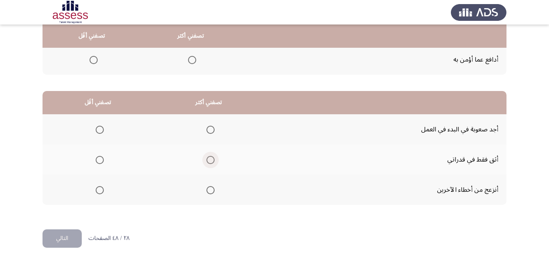
click at [206, 157] on span "Select an option" at bounding box center [210, 160] width 8 height 8
click at [206, 157] on input "Select an option" at bounding box center [210, 160] width 8 height 8
click at [99, 189] on span "Select an option" at bounding box center [100, 190] width 8 height 8
click at [99, 189] on input "Select an option" at bounding box center [100, 190] width 8 height 8
click at [64, 236] on button "التالي" at bounding box center [62, 239] width 39 height 18
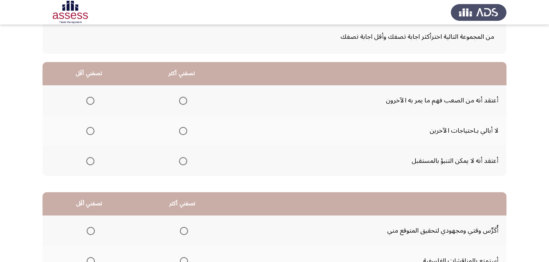
scroll to position [50, 0]
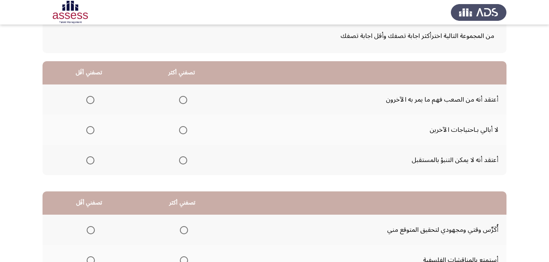
click at [184, 101] on span "Select an option" at bounding box center [183, 100] width 8 height 8
click at [184, 101] on input "Select an option" at bounding box center [183, 100] width 8 height 8
click at [89, 130] on span "Select an option" at bounding box center [90, 130] width 8 height 8
click at [89, 130] on input "Select an option" at bounding box center [90, 130] width 8 height 8
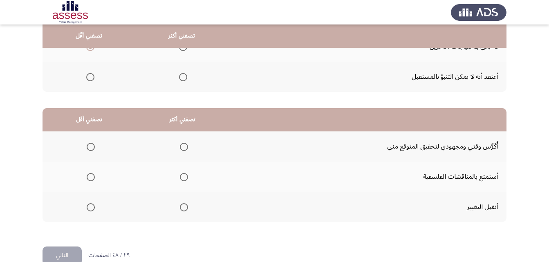
scroll to position [150, 0]
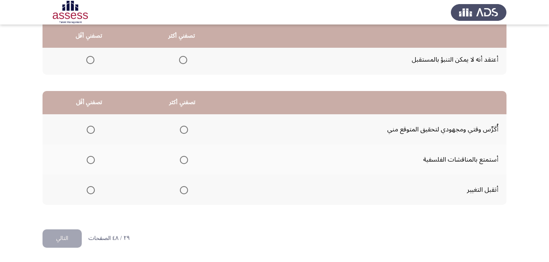
click at [181, 128] on span "Select an option" at bounding box center [184, 130] width 8 height 8
click at [181, 128] on input "Select an option" at bounding box center [184, 130] width 8 height 8
click at [91, 160] on span "Select an option" at bounding box center [91, 160] width 8 height 8
click at [91, 160] on input "Select an option" at bounding box center [91, 160] width 8 height 8
click at [58, 241] on button "التالي" at bounding box center [62, 239] width 39 height 18
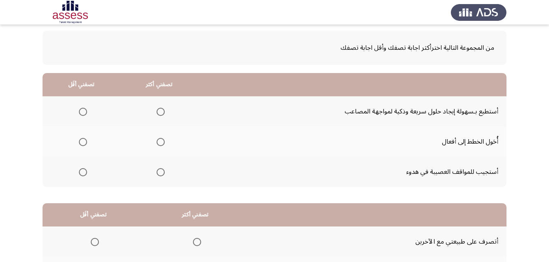
scroll to position [54, 0]
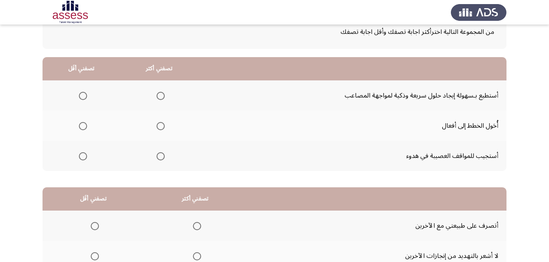
click at [159, 157] on span "Select an option" at bounding box center [161, 156] width 8 height 8
click at [159, 157] on input "Select an option" at bounding box center [161, 156] width 8 height 8
click at [82, 93] on span "Select an option" at bounding box center [83, 96] width 8 height 8
click at [82, 93] on input "Select an option" at bounding box center [83, 96] width 8 height 8
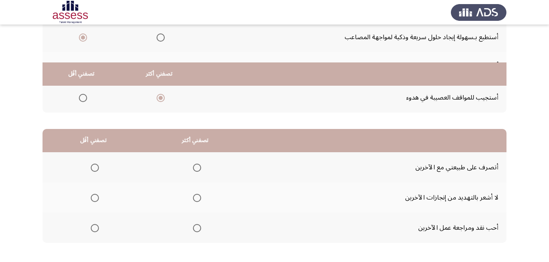
scroll to position [150, 0]
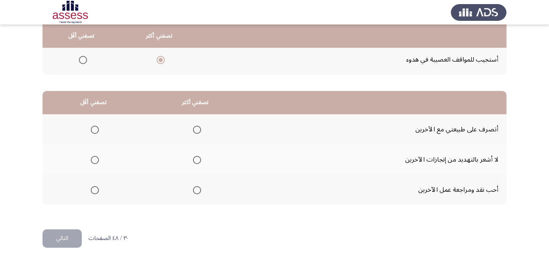
click at [197, 131] on span "Select an option" at bounding box center [197, 130] width 8 height 8
click at [197, 131] on input "Select an option" at bounding box center [197, 130] width 8 height 8
click at [98, 163] on span "Select an option" at bounding box center [95, 160] width 8 height 8
click at [98, 163] on input "Select an option" at bounding box center [95, 160] width 8 height 8
click at [64, 237] on button "التالي" at bounding box center [62, 239] width 39 height 18
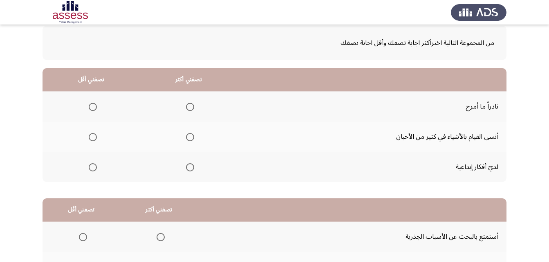
scroll to position [45, 0]
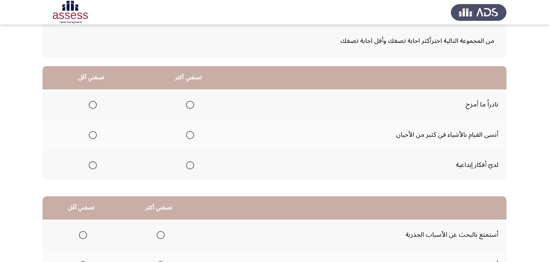
click at [187, 165] on span "Select an option" at bounding box center [190, 165] width 8 height 8
click at [187, 165] on input "Select an option" at bounding box center [190, 165] width 8 height 8
click at [91, 139] on span "Select an option" at bounding box center [93, 135] width 8 height 8
click at [91, 139] on input "Select an option" at bounding box center [93, 135] width 8 height 8
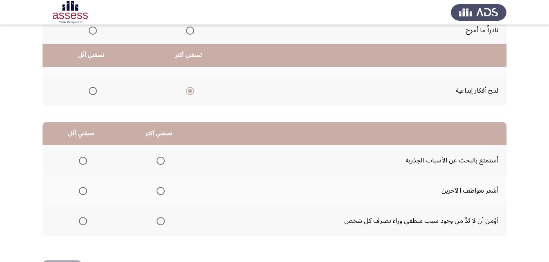
scroll to position [150, 0]
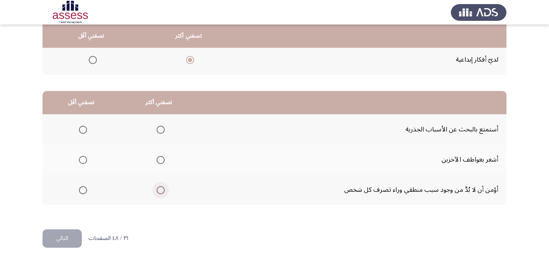
click at [161, 192] on span "Select an option" at bounding box center [161, 190] width 8 height 8
click at [161, 192] on input "Select an option" at bounding box center [161, 190] width 8 height 8
click at [84, 129] on span "Select an option" at bounding box center [83, 130] width 8 height 8
click at [84, 129] on input "Select an option" at bounding box center [83, 130] width 8 height 8
click at [87, 162] on th at bounding box center [82, 160] width 78 height 30
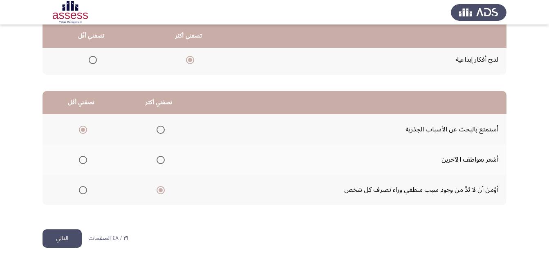
click at [85, 161] on span "Select an option" at bounding box center [83, 160] width 8 height 8
click at [85, 161] on input "Select an option" at bounding box center [83, 160] width 8 height 8
click at [65, 239] on button "التالي" at bounding box center [62, 239] width 39 height 18
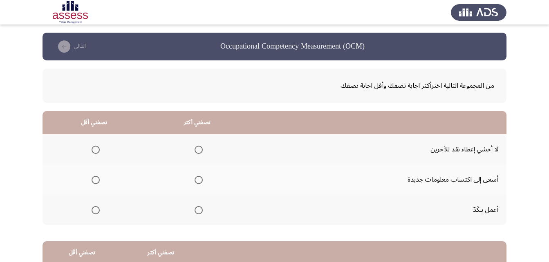
click at [199, 210] on span "Select an option" at bounding box center [199, 210] width 8 height 8
click at [199, 210] on input "Select an option" at bounding box center [199, 210] width 8 height 8
click at [93, 179] on span "Select an option" at bounding box center [96, 180] width 8 height 8
click at [93, 179] on input "Select an option" at bounding box center [96, 180] width 8 height 8
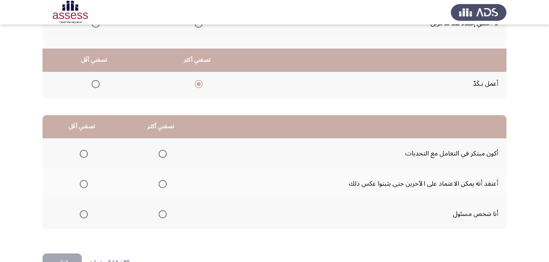
scroll to position [150, 0]
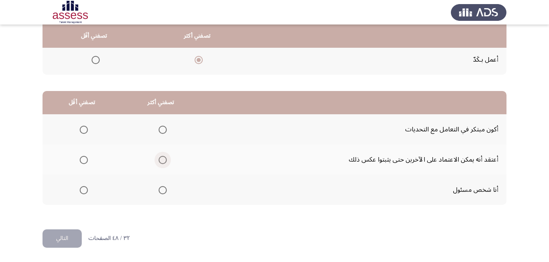
click at [162, 159] on span "Select an option" at bounding box center [163, 160] width 8 height 8
click at [162, 159] on input "Select an option" at bounding box center [163, 160] width 8 height 8
click at [85, 132] on span "Select an option" at bounding box center [84, 130] width 8 height 8
click at [85, 132] on input "Select an option" at bounding box center [84, 130] width 8 height 8
click at [74, 239] on button "التالي" at bounding box center [62, 239] width 39 height 18
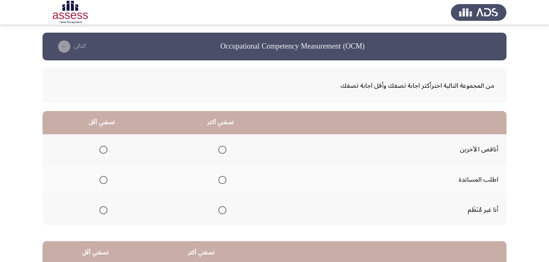
scroll to position [40, 0]
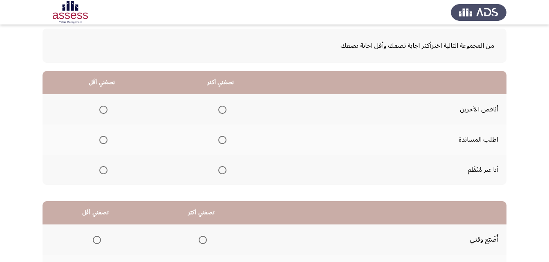
click at [221, 139] on span "Select an option" at bounding box center [222, 140] width 8 height 8
click at [221, 139] on input "Select an option" at bounding box center [222, 140] width 8 height 8
click at [101, 108] on span "Select an option" at bounding box center [103, 110] width 8 height 8
click at [101, 108] on input "Select an option" at bounding box center [103, 110] width 8 height 8
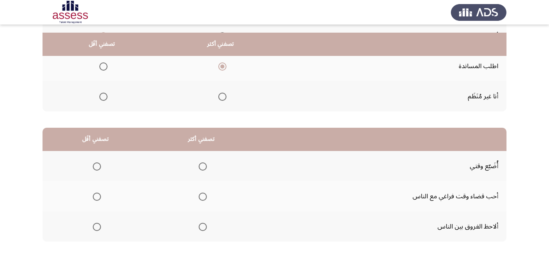
scroll to position [140, 0]
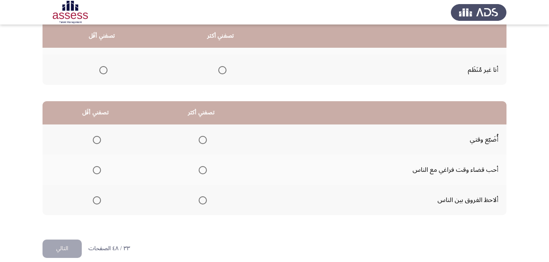
click at [201, 199] on span "Select an option" at bounding box center [203, 201] width 8 height 8
click at [201, 199] on input "Select an option" at bounding box center [203, 201] width 8 height 8
click at [98, 169] on span "Select an option" at bounding box center [97, 170] width 8 height 8
click at [98, 169] on input "Select an option" at bounding box center [97, 170] width 8 height 8
click at [58, 251] on button "التالي" at bounding box center [62, 249] width 39 height 18
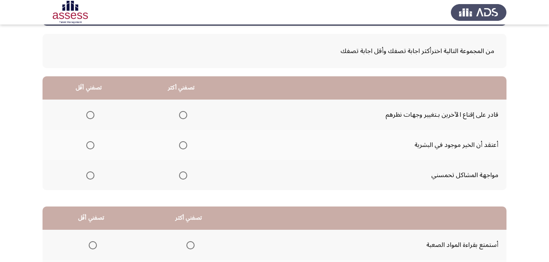
scroll to position [48, 0]
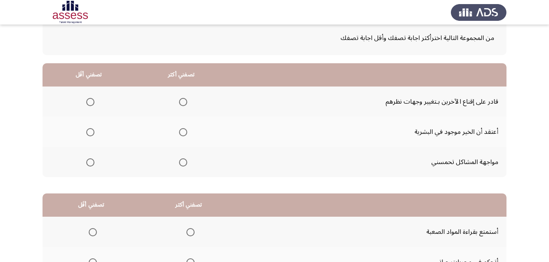
click at [179, 105] on span "Select an option" at bounding box center [183, 102] width 8 height 8
click at [179, 105] on input "Select an option" at bounding box center [183, 102] width 8 height 8
click at [90, 130] on span "Select an option" at bounding box center [90, 132] width 8 height 8
click at [90, 130] on input "Select an option" at bounding box center [90, 132] width 8 height 8
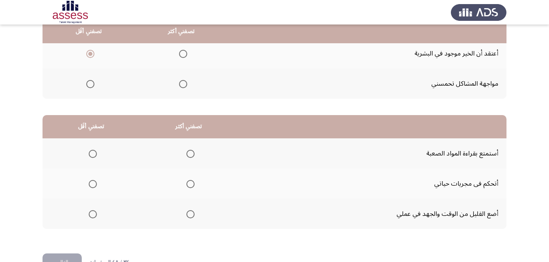
scroll to position [135, 0]
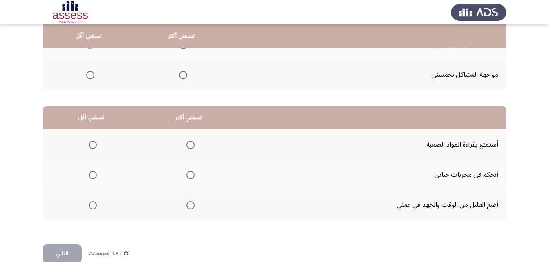
click at [188, 174] on span "Select an option" at bounding box center [190, 175] width 8 height 8
click at [188, 174] on input "Select an option" at bounding box center [190, 175] width 8 height 8
click at [91, 144] on span "Select an option" at bounding box center [93, 145] width 8 height 8
click at [91, 144] on input "Select an option" at bounding box center [93, 145] width 8 height 8
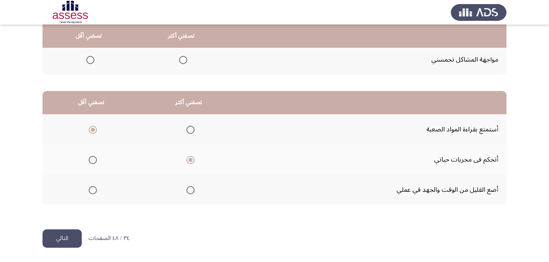
click at [51, 240] on button "التالي" at bounding box center [62, 239] width 39 height 18
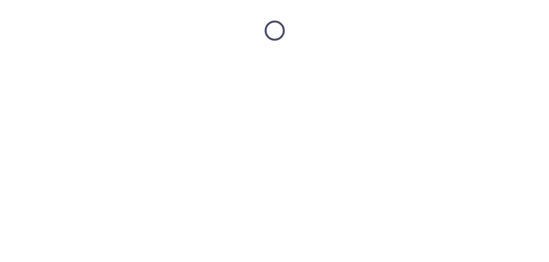
scroll to position [0, 0]
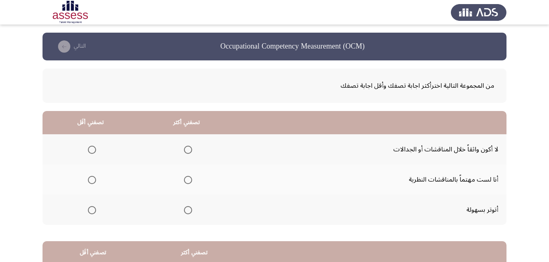
click at [184, 148] on span "Select an option" at bounding box center [188, 150] width 8 height 8
click at [184, 148] on input "Select an option" at bounding box center [188, 150] width 8 height 8
click at [88, 178] on span "Select an option" at bounding box center [92, 180] width 8 height 8
click at [88, 178] on input "Select an option" at bounding box center [92, 180] width 8 height 8
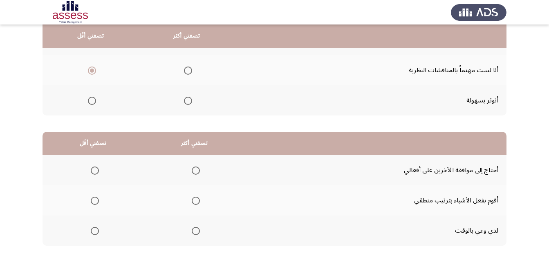
scroll to position [133, 0]
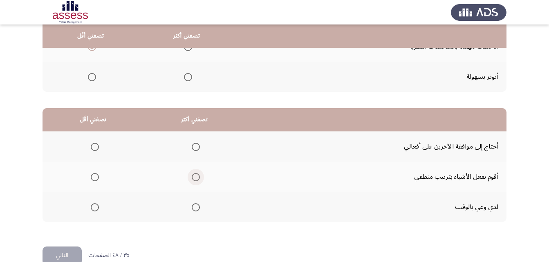
click at [195, 177] on span "Select an option" at bounding box center [196, 177] width 8 height 8
click at [195, 177] on input "Select an option" at bounding box center [196, 177] width 8 height 8
click at [94, 211] on span "Select an option" at bounding box center [95, 208] width 8 height 8
click at [94, 211] on input "Select an option" at bounding box center [95, 208] width 8 height 8
click at [67, 251] on button "التالي" at bounding box center [62, 256] width 39 height 18
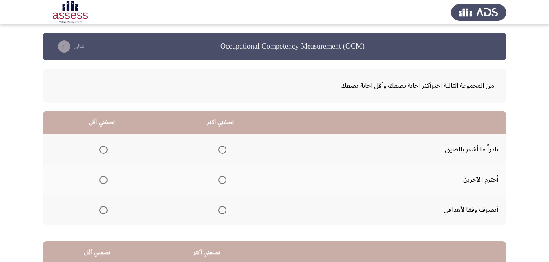
scroll to position [48, 0]
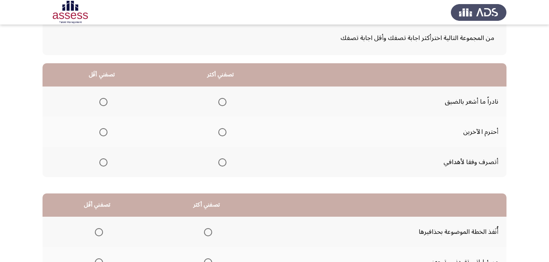
click at [218, 134] on span "Select an option" at bounding box center [222, 132] width 8 height 8
click at [218, 134] on input "Select an option" at bounding box center [222, 132] width 8 height 8
click at [105, 102] on span "Select an option" at bounding box center [103, 102] width 8 height 8
click at [105, 102] on input "Select an option" at bounding box center [103, 102] width 8 height 8
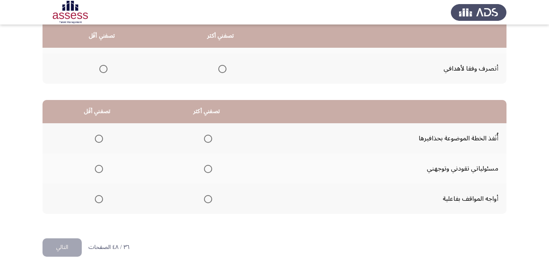
scroll to position [150, 0]
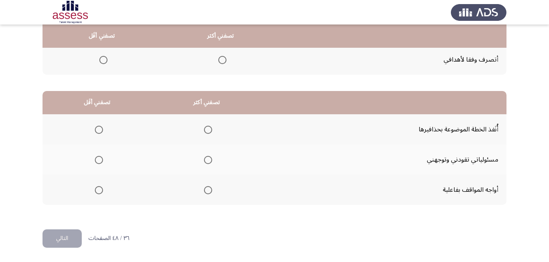
click at [207, 130] on span "Select an option" at bounding box center [208, 130] width 8 height 8
click at [207, 130] on input "Select an option" at bounding box center [208, 130] width 8 height 8
click at [102, 159] on th at bounding box center [97, 160] width 109 height 30
click at [97, 161] on span "Select an option" at bounding box center [99, 160] width 8 height 8
click at [97, 161] on input "Select an option" at bounding box center [99, 160] width 8 height 8
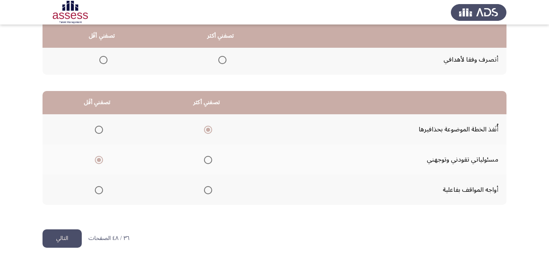
click at [54, 239] on button "التالي" at bounding box center [62, 239] width 39 height 18
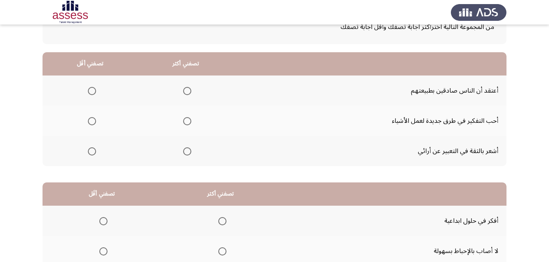
scroll to position [60, 0]
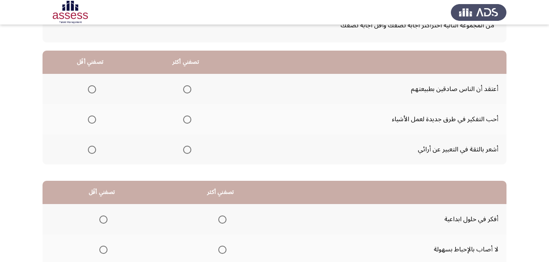
click at [191, 93] on th at bounding box center [186, 89] width 96 height 30
click at [188, 89] on span "Select an option" at bounding box center [187, 89] width 8 height 8
click at [188, 89] on input "Select an option" at bounding box center [187, 89] width 8 height 8
click at [93, 150] on span "Select an option" at bounding box center [92, 150] width 8 height 8
click at [93, 150] on input "Select an option" at bounding box center [92, 150] width 8 height 8
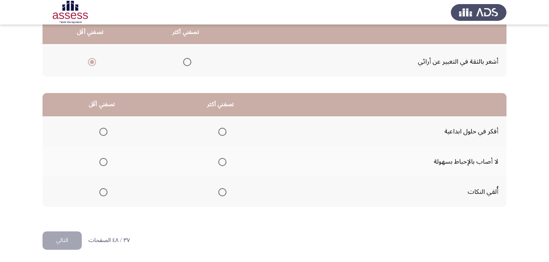
scroll to position [150, 0]
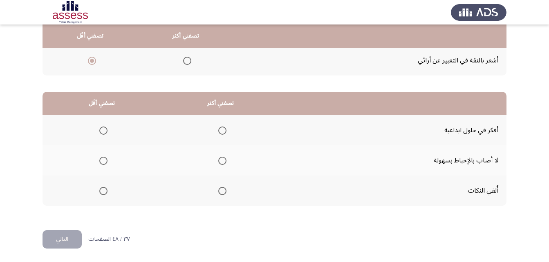
click at [220, 192] on span "Select an option" at bounding box center [222, 191] width 8 height 8
click at [220, 192] on input "Select an option" at bounding box center [222, 191] width 8 height 8
click at [102, 162] on span "Select an option" at bounding box center [103, 161] width 8 height 8
click at [102, 162] on input "Select an option" at bounding box center [103, 161] width 8 height 8
click at [63, 239] on button "التالي" at bounding box center [62, 239] width 39 height 18
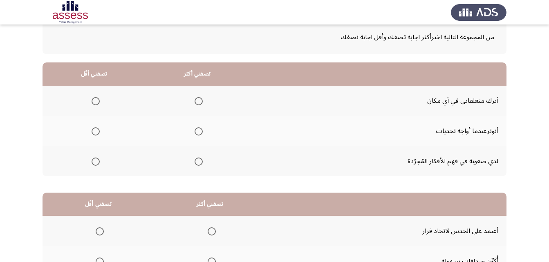
scroll to position [51, 0]
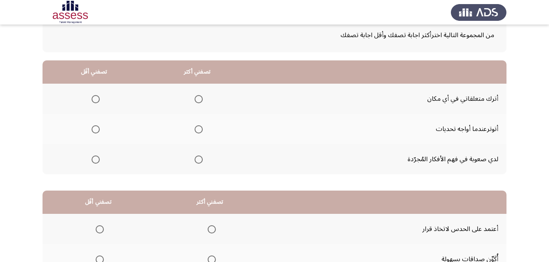
click at [200, 161] on span "Select an option" at bounding box center [199, 160] width 8 height 8
click at [200, 161] on input "Select an option" at bounding box center [199, 160] width 8 height 8
click at [96, 101] on span "Select an option" at bounding box center [96, 99] width 8 height 8
click at [96, 101] on input "Select an option" at bounding box center [96, 99] width 8 height 8
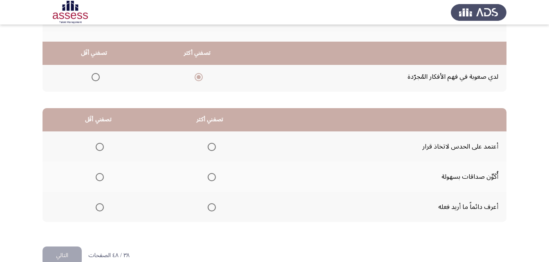
scroll to position [150, 0]
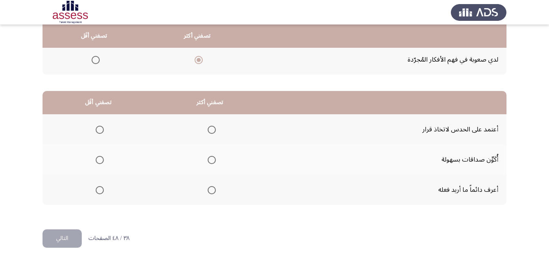
click at [214, 159] on span "Select an option" at bounding box center [212, 160] width 8 height 8
click at [214, 159] on input "Select an option" at bounding box center [212, 160] width 8 height 8
click at [105, 126] on th at bounding box center [99, 129] width 112 height 30
click at [102, 132] on span "Select an option" at bounding box center [100, 130] width 8 height 8
click at [102, 132] on input "Select an option" at bounding box center [100, 130] width 8 height 8
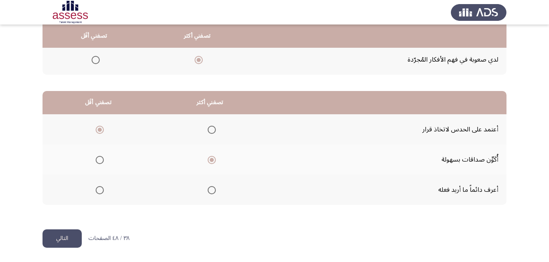
click at [72, 237] on button "التالي" at bounding box center [62, 239] width 39 height 18
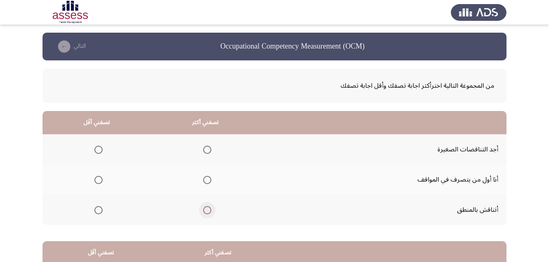
click at [208, 212] on span "Select an option" at bounding box center [207, 210] width 8 height 8
click at [208, 212] on input "Select an option" at bounding box center [207, 210] width 8 height 8
click at [98, 152] on span "Select an option" at bounding box center [98, 150] width 8 height 8
click at [98, 152] on input "Select an option" at bounding box center [98, 150] width 8 height 8
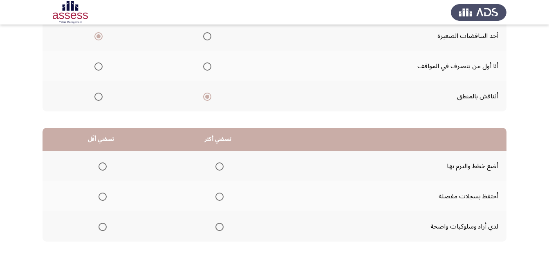
scroll to position [131, 0]
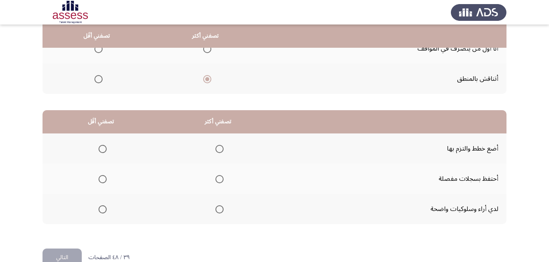
click at [219, 183] on span "Select an option" at bounding box center [219, 179] width 8 height 8
click at [219, 183] on input "Select an option" at bounding box center [219, 179] width 8 height 8
click at [104, 208] on span "Select an option" at bounding box center [102, 210] width 8 height 8
click at [104, 208] on input "Select an option" at bounding box center [102, 210] width 8 height 8
click at [69, 259] on button "التالي" at bounding box center [62, 258] width 39 height 18
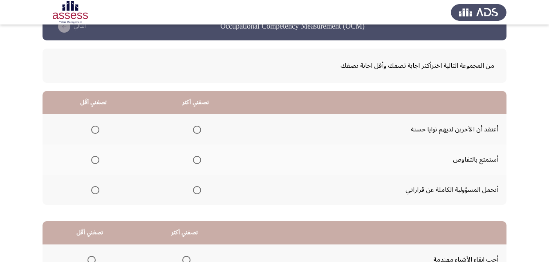
scroll to position [29, 0]
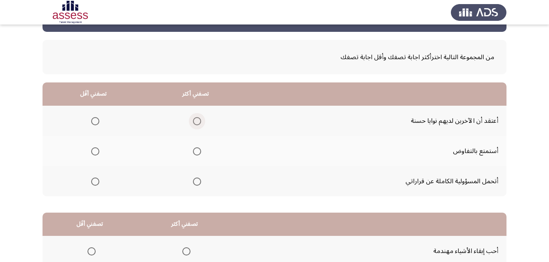
click at [196, 122] on span "Select an option" at bounding box center [197, 121] width 8 height 8
click at [196, 122] on input "Select an option" at bounding box center [197, 121] width 8 height 8
click at [92, 183] on span "Select an option" at bounding box center [95, 182] width 8 height 8
click at [92, 183] on input "Select an option" at bounding box center [95, 182] width 8 height 8
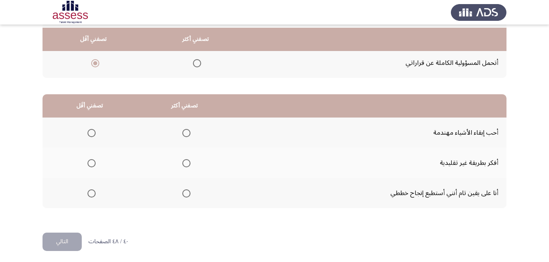
scroll to position [30, 0]
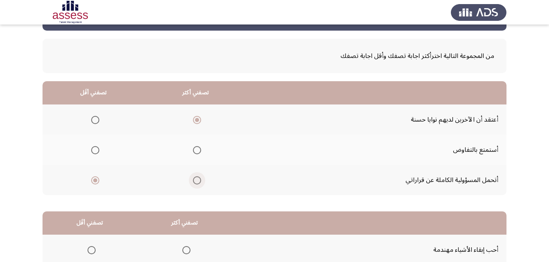
click at [196, 181] on span "Select an option" at bounding box center [197, 181] width 8 height 8
click at [196, 181] on input "Select an option" at bounding box center [197, 181] width 8 height 8
click at [96, 120] on span "Select an option" at bounding box center [95, 120] width 8 height 8
click at [96, 120] on input "Select an option" at bounding box center [95, 120] width 8 height 8
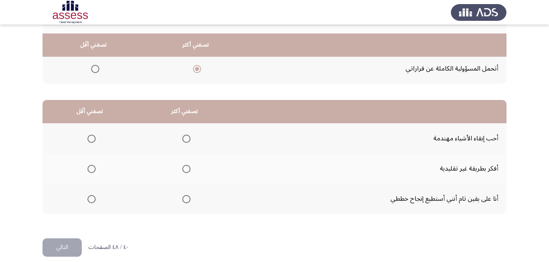
scroll to position [150, 0]
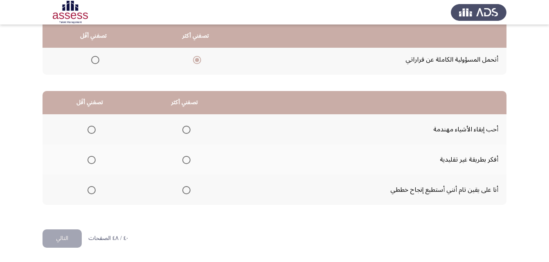
click at [182, 130] on span "Select an option" at bounding box center [186, 130] width 8 height 8
click at [182, 130] on input "Select an option" at bounding box center [186, 130] width 8 height 8
click at [89, 162] on span "Select an option" at bounding box center [91, 160] width 8 height 8
click at [89, 162] on input "Select an option" at bounding box center [91, 160] width 8 height 8
click at [61, 239] on button "التالي" at bounding box center [62, 239] width 39 height 18
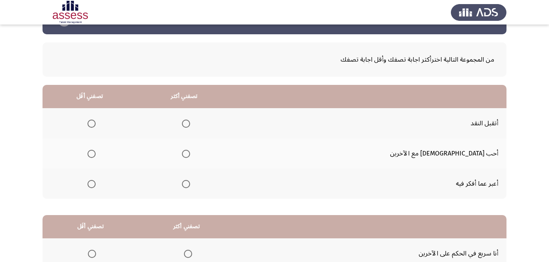
scroll to position [33, 0]
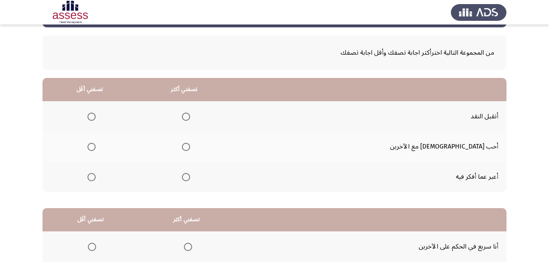
click at [190, 147] on span "Select an option" at bounding box center [186, 147] width 8 height 8
click at [190, 147] on input "Select an option" at bounding box center [186, 147] width 8 height 8
click at [96, 178] on span "Select an option" at bounding box center [91, 177] width 8 height 8
click at [96, 178] on input "Select an option" at bounding box center [91, 177] width 8 height 8
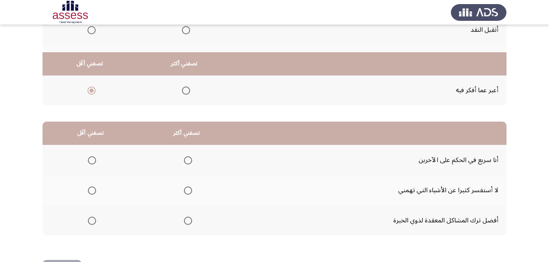
scroll to position [150, 0]
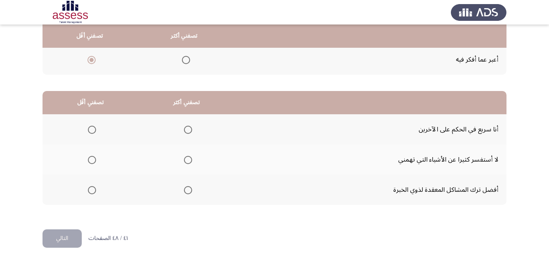
click at [184, 190] on span "Select an option" at bounding box center [188, 190] width 8 height 8
click at [184, 190] on input "Select an option" at bounding box center [188, 190] width 8 height 8
click at [89, 157] on span "Select an option" at bounding box center [92, 160] width 8 height 8
click at [89, 157] on input "Select an option" at bounding box center [92, 160] width 8 height 8
click at [62, 233] on button "التالي" at bounding box center [62, 239] width 39 height 18
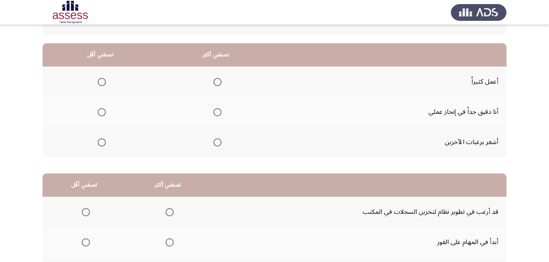
scroll to position [71, 0]
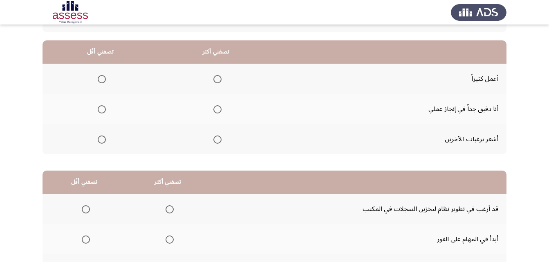
click at [217, 110] on span "Select an option" at bounding box center [217, 109] width 8 height 8
click at [217, 110] on input "Select an option" at bounding box center [217, 109] width 8 height 8
click at [106, 81] on th at bounding box center [101, 79] width 116 height 30
click at [98, 78] on span "Select an option" at bounding box center [102, 79] width 8 height 8
click at [98, 78] on input "Select an option" at bounding box center [102, 79] width 8 height 8
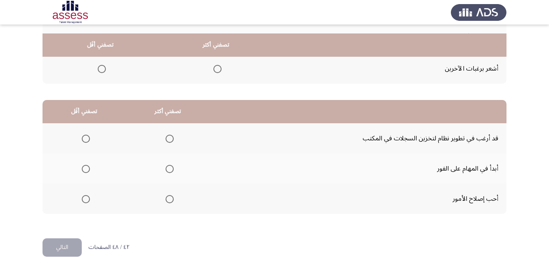
scroll to position [150, 0]
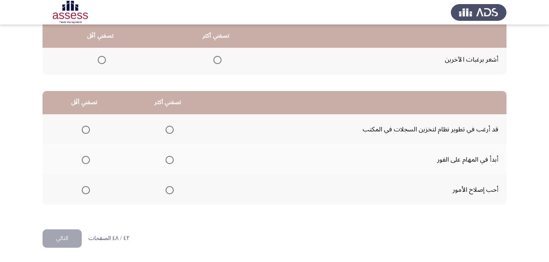
click at [169, 162] on span "Select an option" at bounding box center [170, 160] width 8 height 8
click at [169, 162] on input "Select an option" at bounding box center [170, 160] width 8 height 8
click at [85, 129] on span "Select an option" at bounding box center [86, 130] width 8 height 8
click at [85, 129] on input "Select an option" at bounding box center [86, 130] width 8 height 8
click at [73, 235] on button "التالي" at bounding box center [62, 239] width 39 height 18
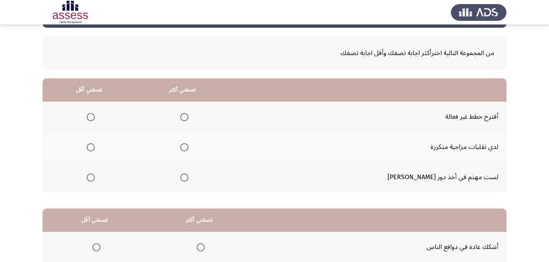
scroll to position [47, 0]
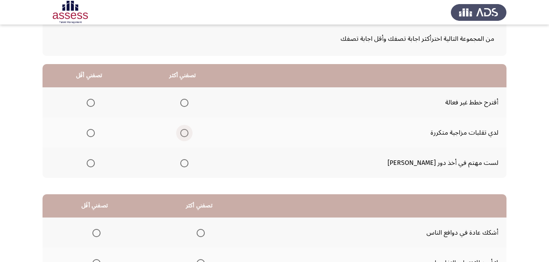
click at [188, 134] on span "Select an option" at bounding box center [184, 133] width 8 height 8
click at [188, 134] on input "Select an option" at bounding box center [184, 133] width 8 height 8
click at [95, 104] on span "Select an option" at bounding box center [91, 103] width 8 height 8
click at [95, 104] on input "Select an option" at bounding box center [91, 103] width 8 height 8
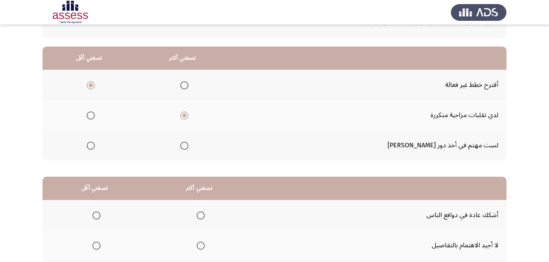
scroll to position [63, 0]
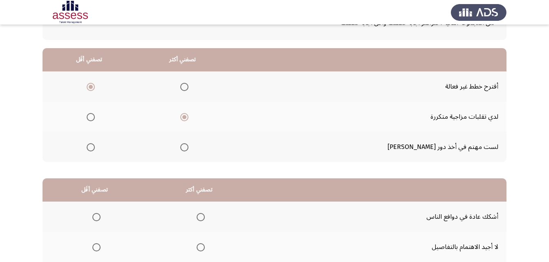
click at [95, 148] on span "Select an option" at bounding box center [91, 147] width 8 height 8
click at [95, 148] on input "Select an option" at bounding box center [91, 147] width 8 height 8
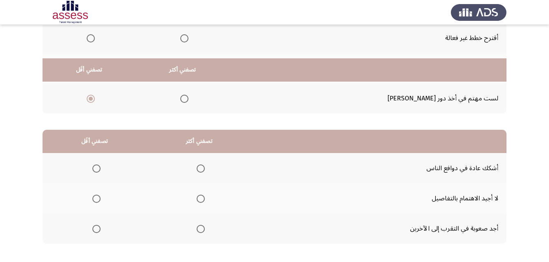
scroll to position [150, 0]
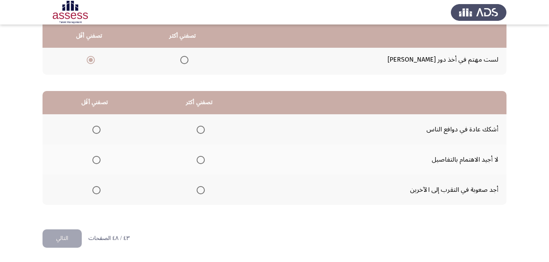
click at [72, 240] on button "التالي" at bounding box center [62, 239] width 39 height 18
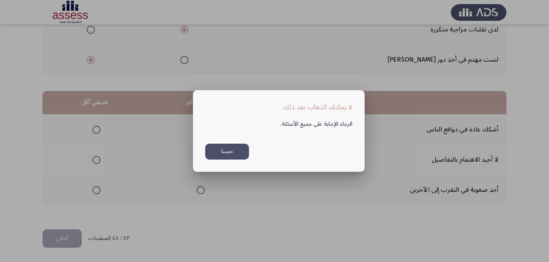
click at [218, 156] on button "حسنا" at bounding box center [227, 152] width 44 height 16
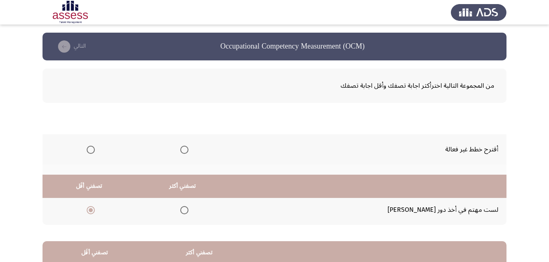
scroll to position [150, 0]
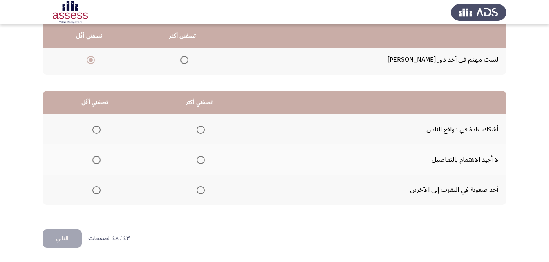
click at [201, 190] on span "Select an option" at bounding box center [201, 190] width 8 height 8
click at [201, 190] on input "Select an option" at bounding box center [201, 190] width 8 height 8
click at [97, 130] on span "Select an option" at bounding box center [96, 130] width 8 height 8
click at [97, 130] on input "Select an option" at bounding box center [96, 130] width 8 height 8
click at [71, 234] on button "التالي" at bounding box center [62, 239] width 39 height 18
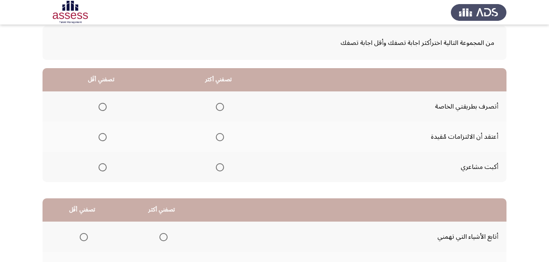
scroll to position [47, 0]
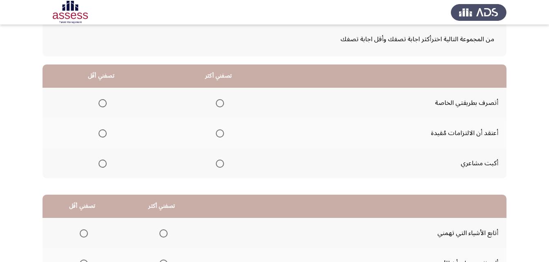
click at [225, 165] on th at bounding box center [218, 163] width 117 height 30
click at [222, 164] on span "Select an option" at bounding box center [220, 164] width 8 height 8
click at [222, 164] on input "Select an option" at bounding box center [220, 164] width 8 height 8
click at [103, 130] on span "Select an option" at bounding box center [102, 134] width 8 height 8
click at [103, 130] on input "Select an option" at bounding box center [102, 134] width 8 height 8
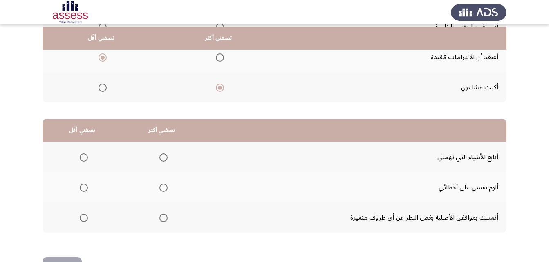
scroll to position [125, 0]
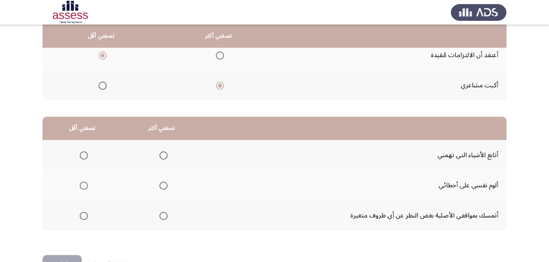
click at [160, 154] on span "Select an option" at bounding box center [163, 156] width 8 height 8
click at [160, 154] on input "Select an option" at bounding box center [163, 156] width 8 height 8
click at [84, 186] on span "Select an option" at bounding box center [84, 186] width 0 height 0
click at [83, 186] on input "Select an option" at bounding box center [84, 186] width 8 height 8
click at [75, 258] on button "التالي" at bounding box center [62, 264] width 39 height 18
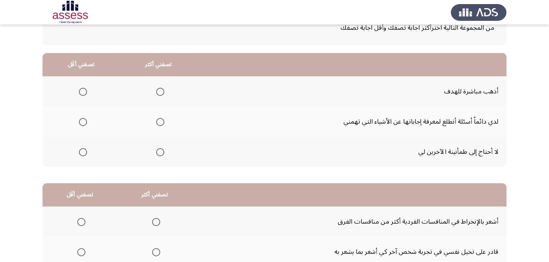
scroll to position [64, 0]
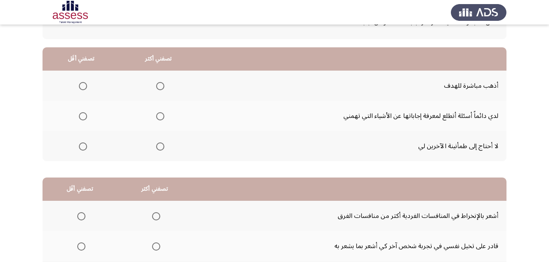
click at [163, 112] on mat-radio-button "Select an option" at bounding box center [158, 116] width 11 height 9
click at [159, 115] on span "Select an option" at bounding box center [160, 116] width 8 height 8
click at [159, 115] on input "Select an option" at bounding box center [160, 116] width 8 height 8
click at [85, 143] on span "Select an option" at bounding box center [83, 147] width 8 height 8
click at [85, 143] on input "Select an option" at bounding box center [83, 147] width 8 height 8
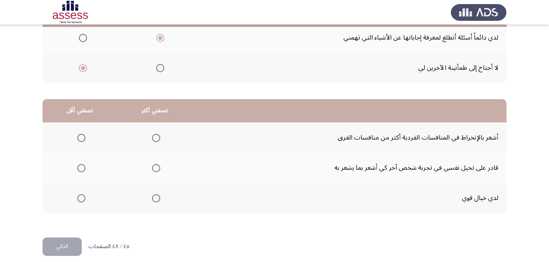
scroll to position [150, 0]
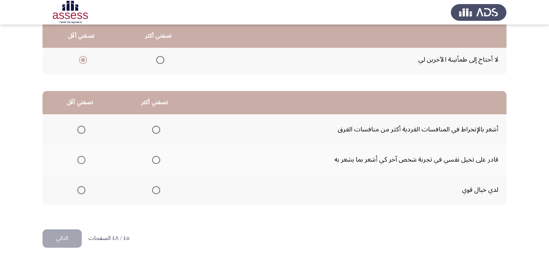
click at [157, 160] on span "Select an option" at bounding box center [156, 160] width 8 height 8
click at [157, 160] on input "Select an option" at bounding box center [156, 160] width 8 height 8
click at [83, 187] on span "Select an option" at bounding box center [81, 190] width 8 height 8
click at [83, 187] on input "Select an option" at bounding box center [81, 190] width 8 height 8
click at [69, 245] on button "التالي" at bounding box center [62, 239] width 39 height 18
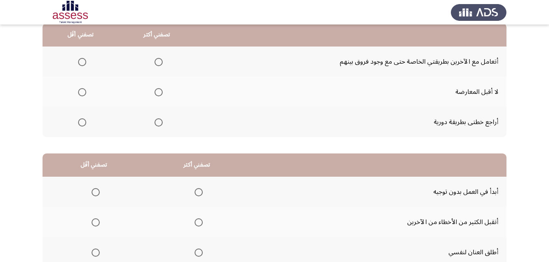
scroll to position [87, 0]
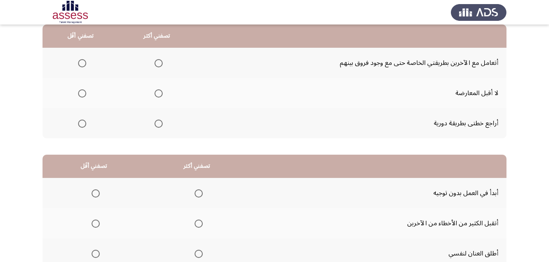
click at [159, 92] on span "Select an option" at bounding box center [158, 93] width 8 height 8
click at [159, 92] on input "Select an option" at bounding box center [158, 93] width 8 height 8
click at [83, 122] on span "Select an option" at bounding box center [82, 124] width 8 height 8
click at [83, 122] on input "Select an option" at bounding box center [82, 124] width 8 height 8
click at [204, 195] on th at bounding box center [196, 193] width 103 height 30
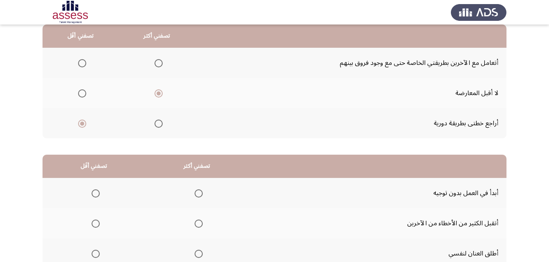
click at [198, 194] on span "Select an option" at bounding box center [199, 194] width 8 height 8
click at [198, 194] on input "Select an option" at bounding box center [199, 194] width 8 height 8
click at [96, 226] on span "Select an option" at bounding box center [96, 224] width 8 height 8
click at [96, 226] on input "Select an option" at bounding box center [96, 224] width 8 height 8
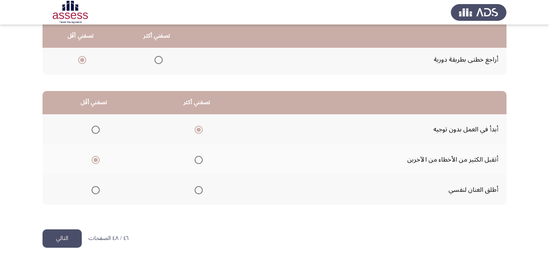
click at [69, 233] on button "التالي" at bounding box center [62, 239] width 39 height 18
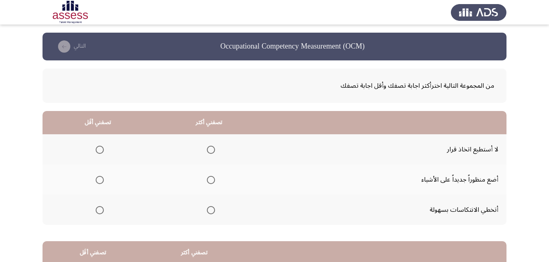
click at [208, 152] on span "Select an option" at bounding box center [211, 150] width 8 height 8
click at [208, 152] on input "Select an option" at bounding box center [211, 150] width 8 height 8
click at [96, 209] on span "Select an option" at bounding box center [100, 210] width 8 height 8
click at [96, 209] on input "Select an option" at bounding box center [100, 210] width 8 height 8
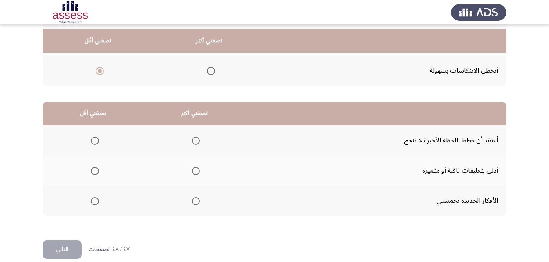
scroll to position [144, 0]
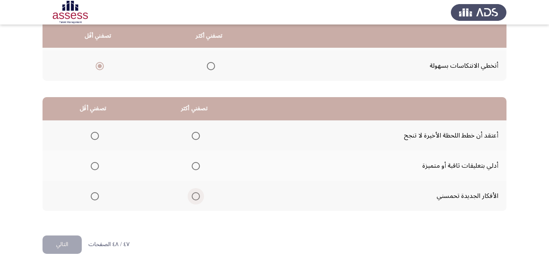
click at [192, 196] on span "Select an option" at bounding box center [196, 196] width 8 height 8
click at [192, 196] on input "Select an option" at bounding box center [196, 196] width 8 height 8
click at [94, 164] on span "Select an option" at bounding box center [95, 166] width 8 height 8
click at [94, 164] on input "Select an option" at bounding box center [95, 166] width 8 height 8
click at [73, 248] on button "التالي" at bounding box center [62, 245] width 39 height 18
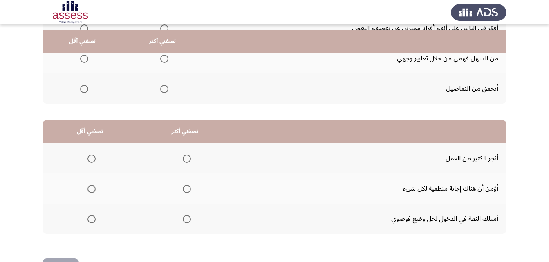
scroll to position [127, 0]
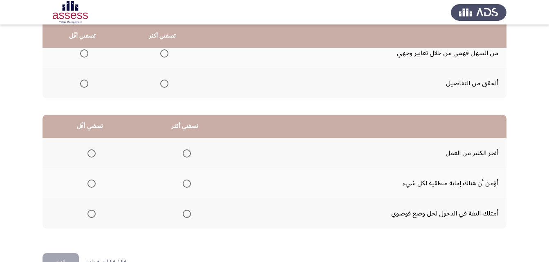
click at [185, 186] on span "Select an option" at bounding box center [187, 184] width 8 height 8
click at [185, 186] on input "Select an option" at bounding box center [187, 184] width 8 height 8
click at [85, 151] on label "Select an option" at bounding box center [89, 154] width 11 height 8
click at [87, 151] on input "Select an option" at bounding box center [91, 154] width 8 height 8
click at [87, 213] on label "Select an option" at bounding box center [89, 214] width 11 height 8
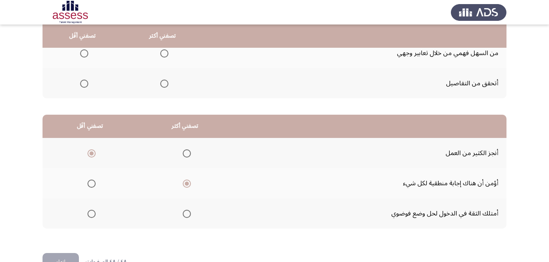
click at [87, 213] on input "Select an option" at bounding box center [91, 214] width 8 height 8
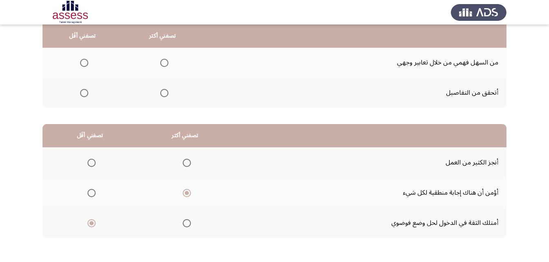
scroll to position [95, 0]
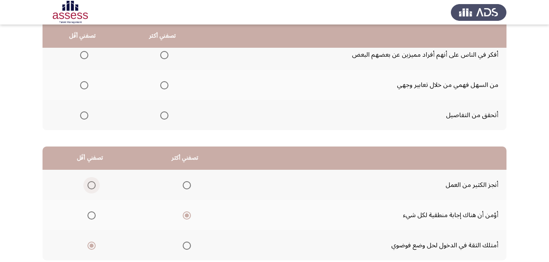
click at [91, 188] on span "Select an option" at bounding box center [91, 185] width 8 height 8
click at [91, 188] on input "Select an option" at bounding box center [91, 185] width 8 height 8
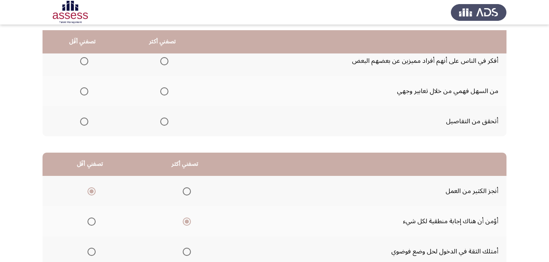
scroll to position [44, 0]
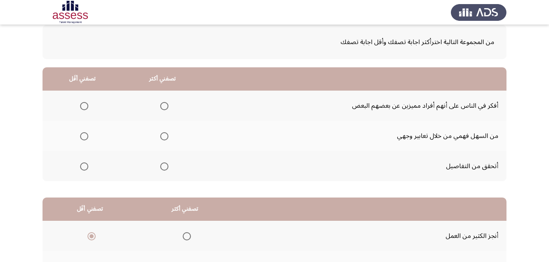
click at [162, 168] on span "Select an option" at bounding box center [164, 167] width 8 height 8
click at [162, 168] on input "Select an option" at bounding box center [164, 167] width 8 height 8
click at [166, 136] on span "Select an option" at bounding box center [164, 136] width 8 height 8
click at [166, 136] on input "Select an option" at bounding box center [164, 136] width 8 height 8
click at [85, 169] on span "Select an option" at bounding box center [84, 167] width 8 height 8
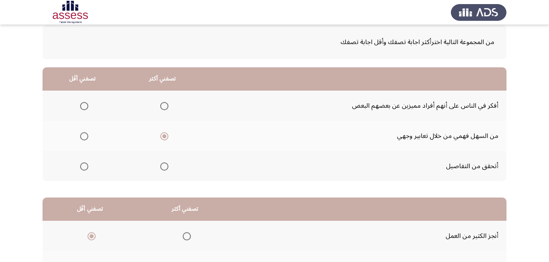
click at [85, 169] on input "Select an option" at bounding box center [84, 167] width 8 height 8
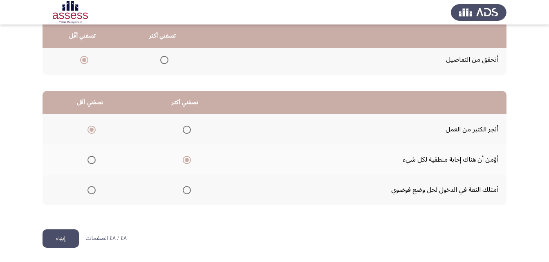
click at [45, 239] on button "إنهاء" at bounding box center [61, 239] width 36 height 18
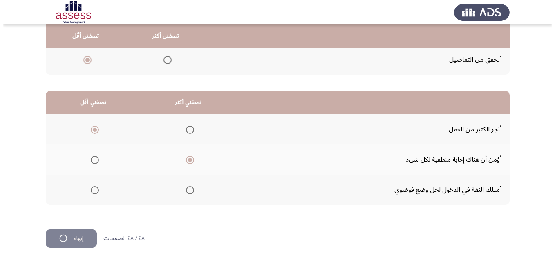
scroll to position [0, 0]
